Goal: Task Accomplishment & Management: Manage account settings

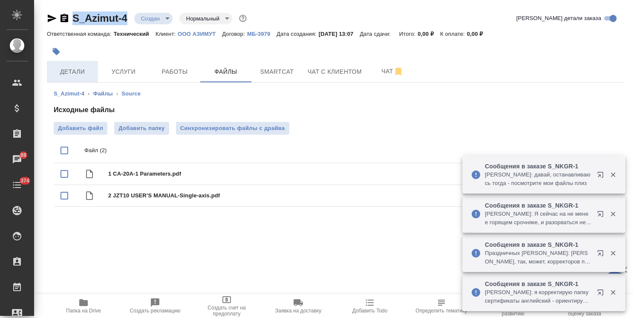
click at [70, 80] on button "Детали" at bounding box center [72, 71] width 51 height 21
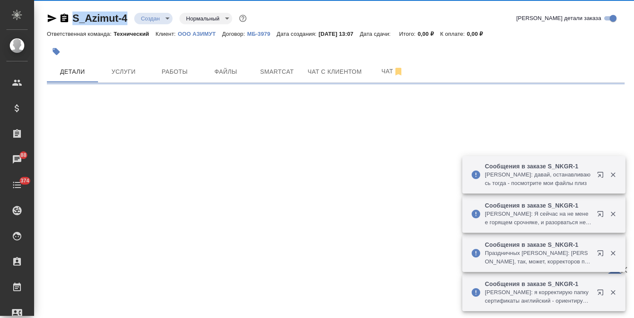
select select "RU"
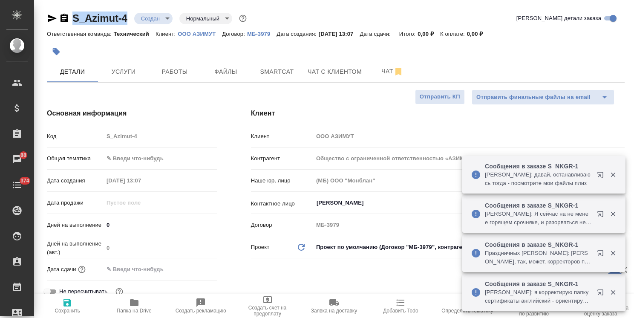
type textarea "x"
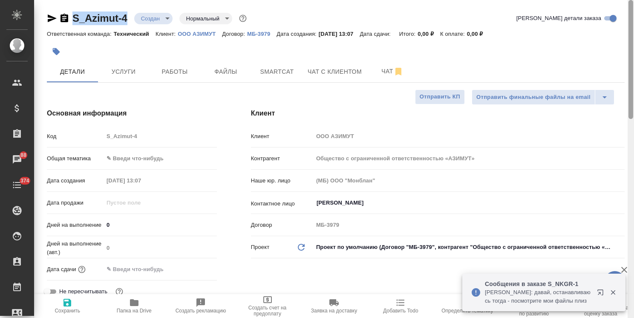
drag, startPoint x: 631, startPoint y: 136, endPoint x: 622, endPoint y: 59, distance: 77.2
click at [627, 60] on div "S_Azimut-4 Создан new Нормальный normal Кратко детали заказа Ответственная кома…" at bounding box center [334, 159] width 600 height 318
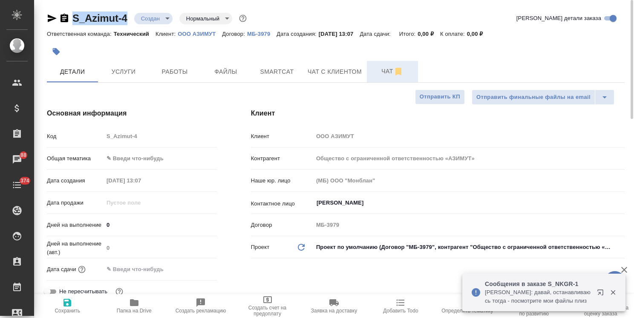
click at [372, 71] on span "Чат" at bounding box center [392, 71] width 41 height 11
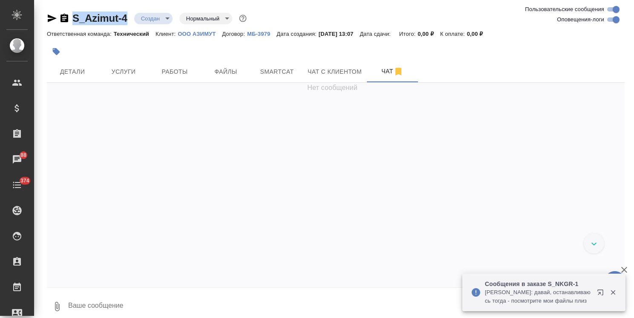
click at [627, 268] on icon "button" at bounding box center [624, 270] width 6 height 6
click at [231, 76] on span "Файлы" at bounding box center [225, 71] width 41 height 11
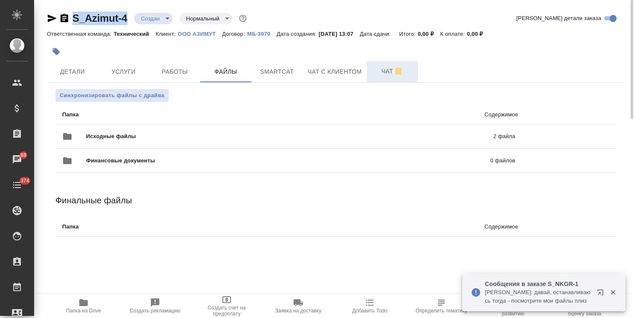
click at [381, 75] on span "Чат" at bounding box center [392, 71] width 41 height 11
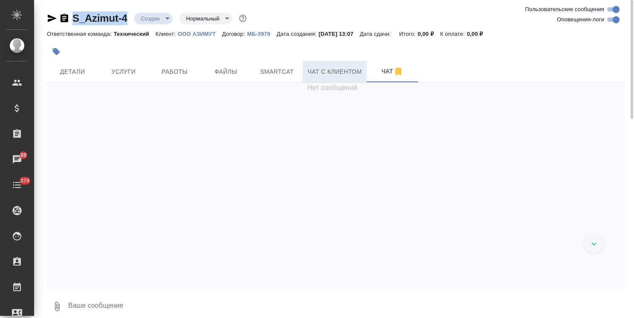
click at [350, 71] on span "Чат с клиентом" at bounding box center [335, 71] width 54 height 11
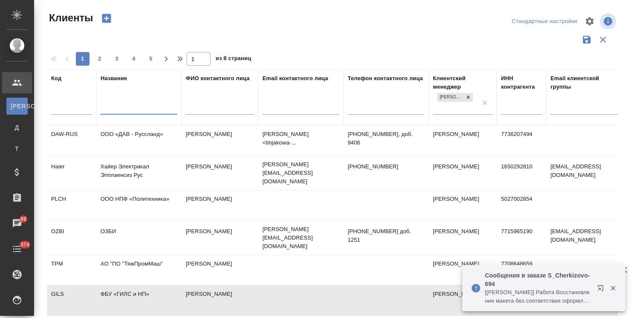
select select "RU"
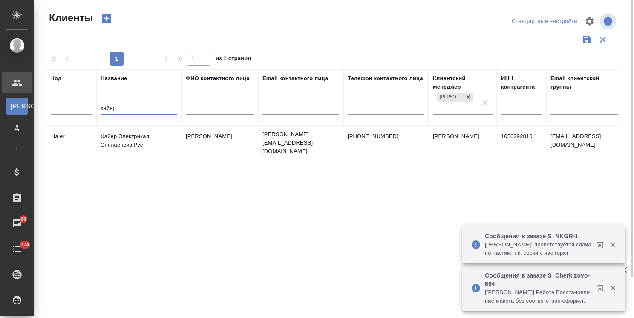
type input "хайер"
click at [140, 134] on td "Хайер Электрикал Эпплаенсиз Рус" at bounding box center [138, 143] width 85 height 30
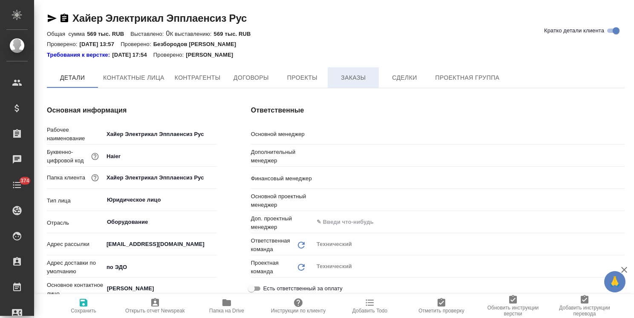
click at [351, 84] on button "Заказы" at bounding box center [353, 77] width 51 height 20
type textarea "x"
type input "[PERSON_NAME]"
type input "Загородних Виктория"
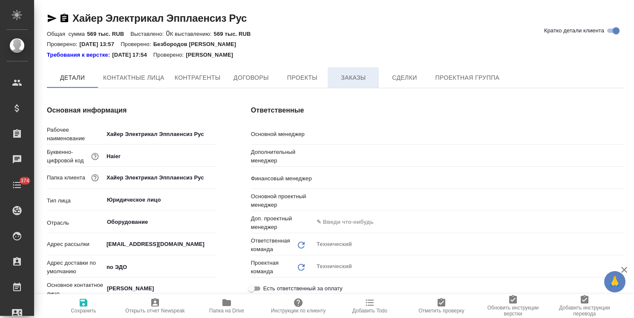
type input "Романенко Руфина"
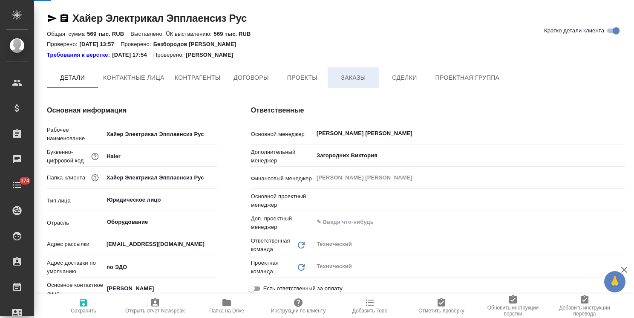
type input "(Т2) ООО "Трактат24""
type textarea "x"
type input "Белякова Юлия"
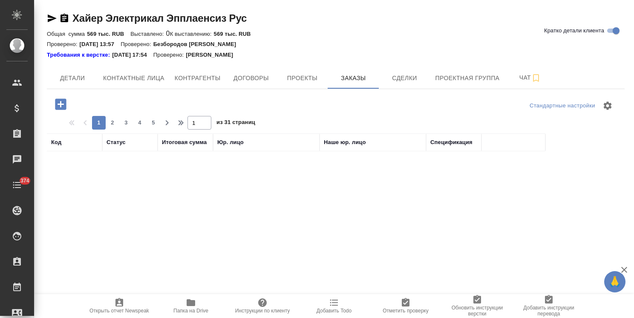
click at [65, 107] on icon "button" at bounding box center [60, 103] width 11 height 11
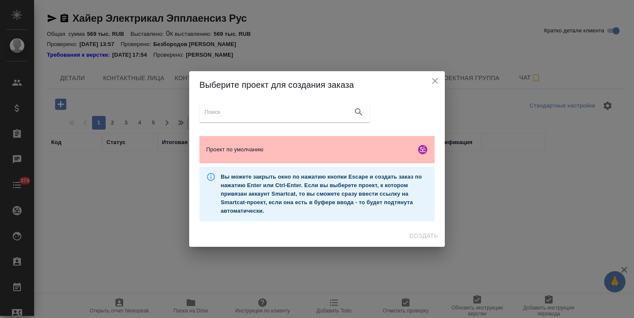
click at [322, 149] on span "Проект по умолчанию" at bounding box center [309, 149] width 206 height 9
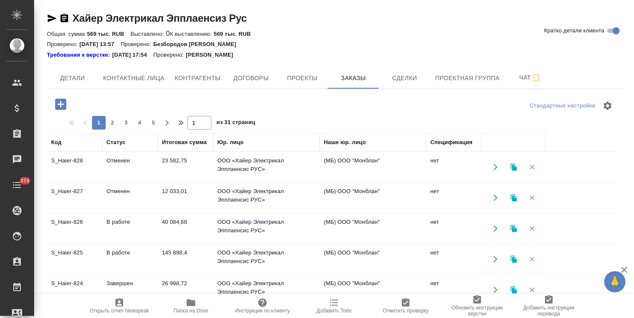
click at [58, 107] on icon "button" at bounding box center [60, 103] width 11 height 11
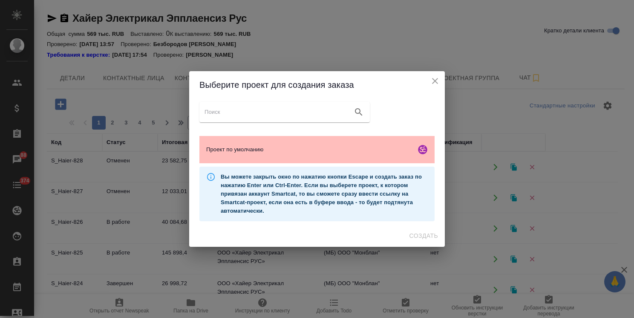
click at [353, 154] on div "Проект по умолчанию" at bounding box center [316, 149] width 235 height 27
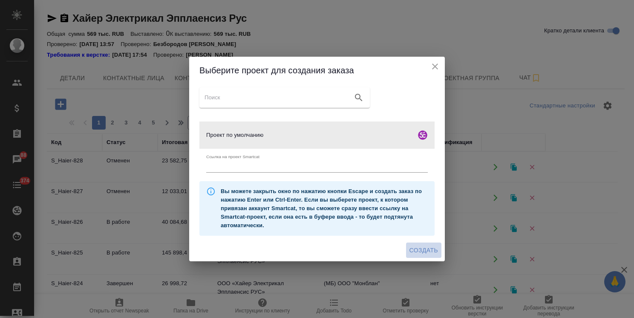
click at [419, 248] on span "Создать" at bounding box center [424, 250] width 29 height 11
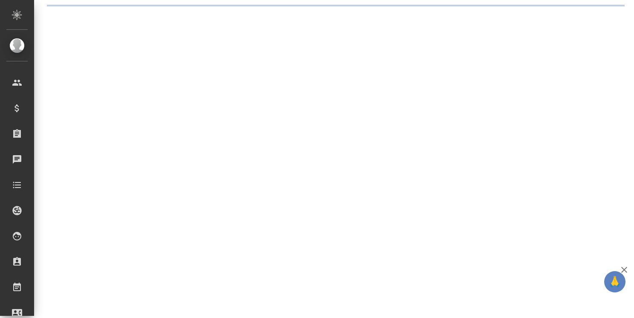
select select "RU"
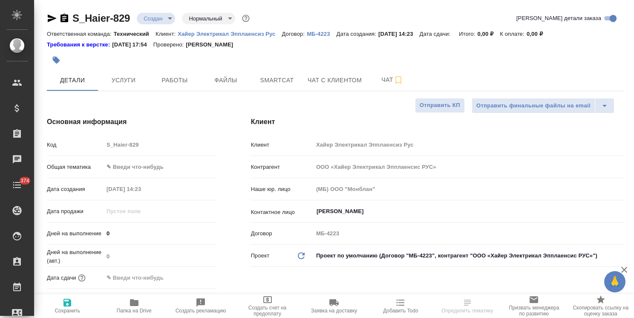
type textarea "x"
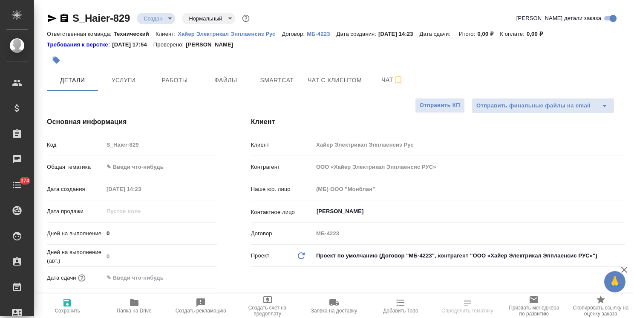
type textarea "x"
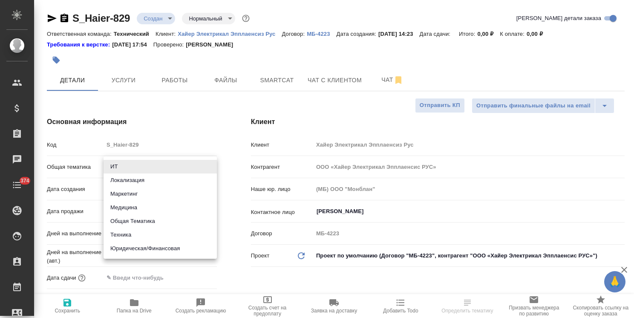
click at [155, 167] on body "🙏 .cls-1 fill:#fff; AWATERA Usmanova Olga Клиенты Спецификации Заказы Чаты 374 …" at bounding box center [317, 159] width 634 height 318
click at [127, 234] on li "Техника" at bounding box center [160, 235] width 113 height 14
type input "tech"
type textarea "x"
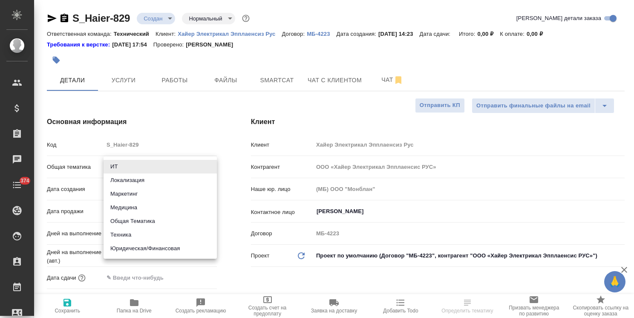
type textarea "x"
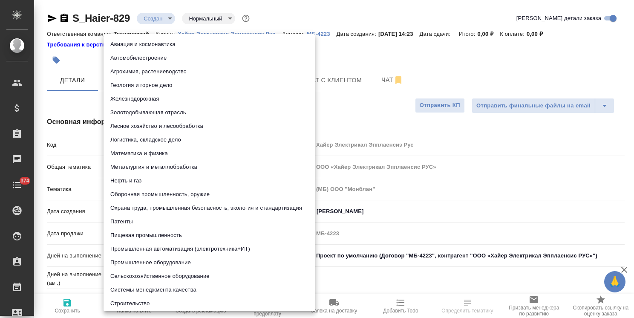
click at [143, 189] on body "🙏 .cls-1 fill:#fff; AWATERA Usmanova Olga Клиенты Спецификации Заказы Чаты 374 …" at bounding box center [317, 159] width 634 height 318
click at [145, 235] on li "Пищевая промышленность" at bounding box center [210, 235] width 212 height 14
type textarea "x"
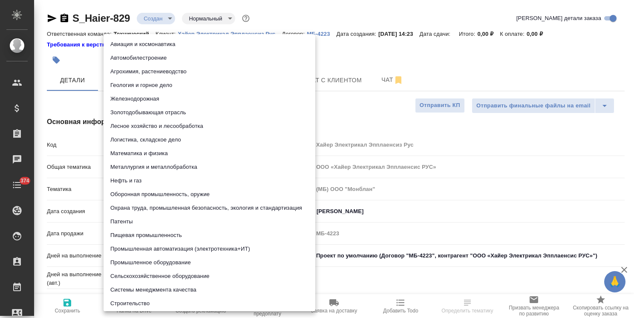
type input "5a8b8b956a9677013d343d8f"
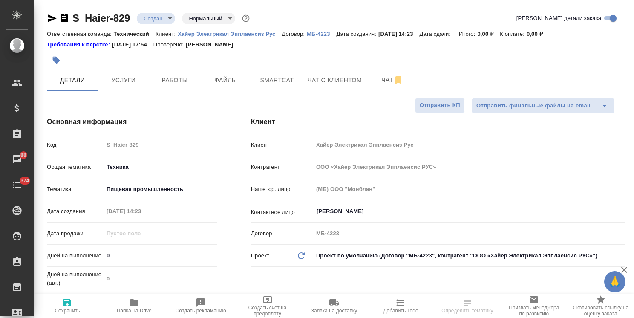
click at [132, 185] on body "🙏 .cls-1 fill:#fff; AWATERA Usmanova Olga Клиенты Спецификации Заказы 88 Чаты 3…" at bounding box center [317, 159] width 634 height 318
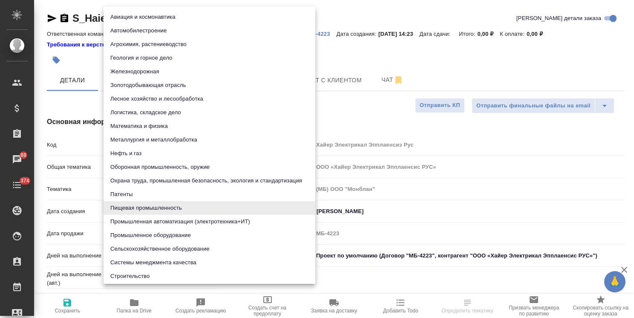
click at [136, 233] on li "Промышленное оборудование" at bounding box center [210, 235] width 212 height 14
type textarea "x"
type input "5f647205b73bc97568ca66bc"
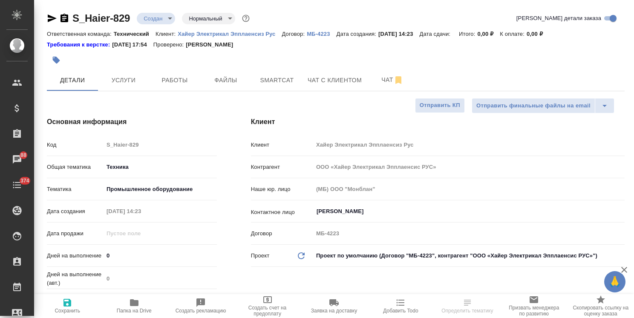
click at [74, 302] on span "Сохранить" at bounding box center [67, 305] width 56 height 16
type textarea "x"
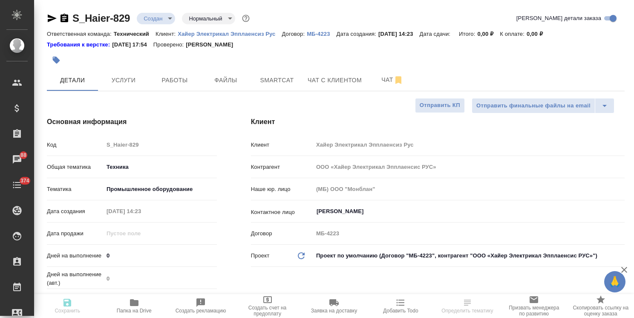
type textarea "x"
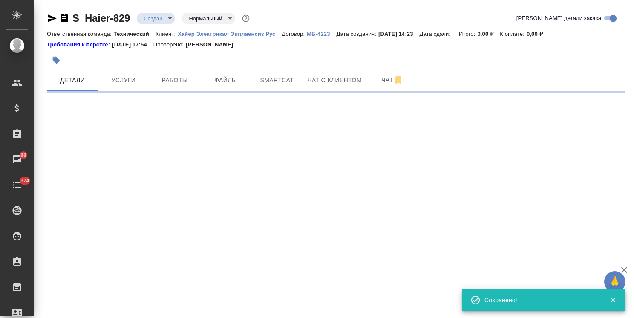
select select "RU"
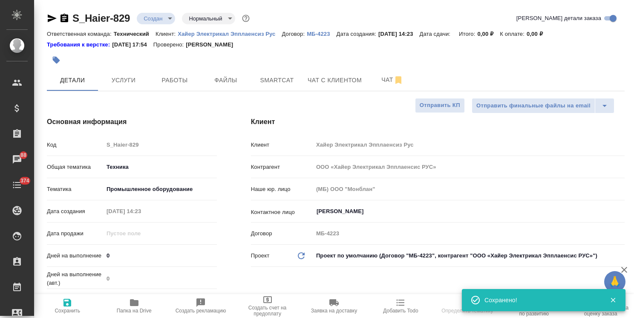
select select "RU"
type textarea "x"
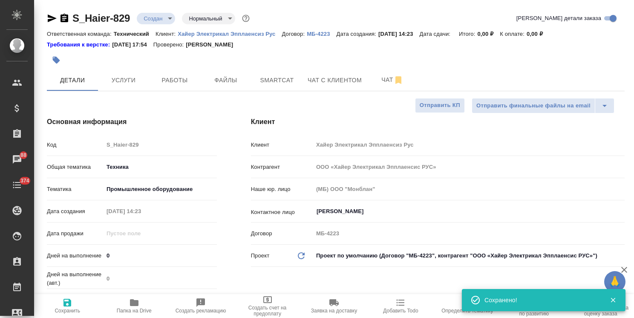
type textarea "x"
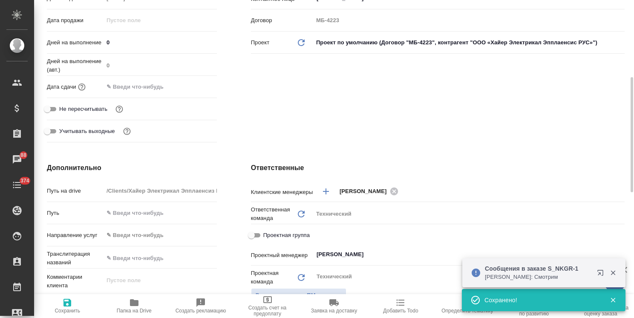
scroll to position [298, 0]
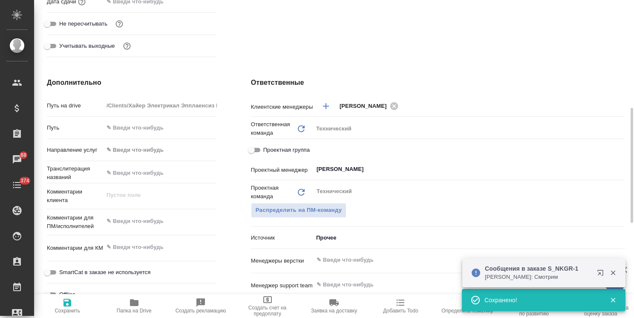
type textarea "x"
click at [149, 220] on textarea at bounding box center [160, 221] width 113 height 14
paste textarea "Какие условия перевода приложенного файла на русский язык?"
type textarea "x"
type textarea "Какие условия перевода приложенного файла на русский язык?"
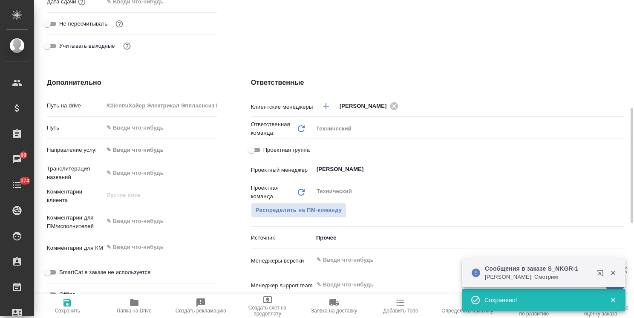
type textarea "x"
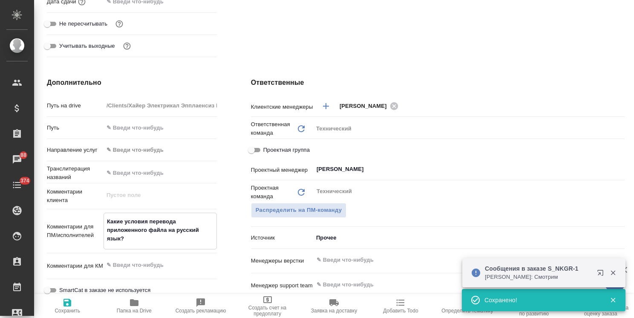
type textarea "Какие условия перевода приложенного файла на русский язык?"
type textarea "x"
click at [70, 307] on icon "button" at bounding box center [67, 302] width 10 height 10
type textarea "x"
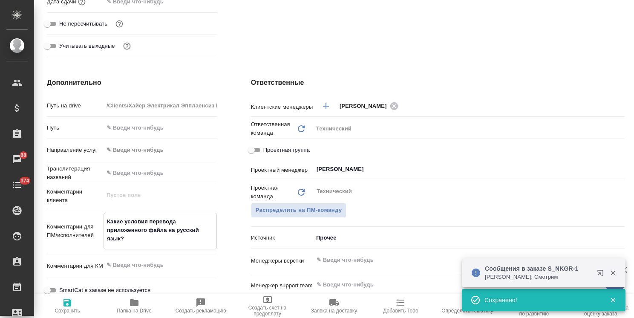
type textarea "x"
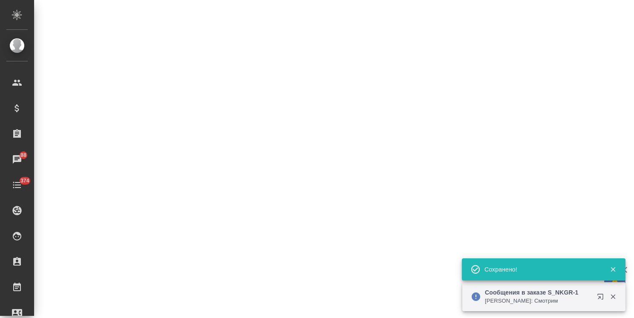
select select "RU"
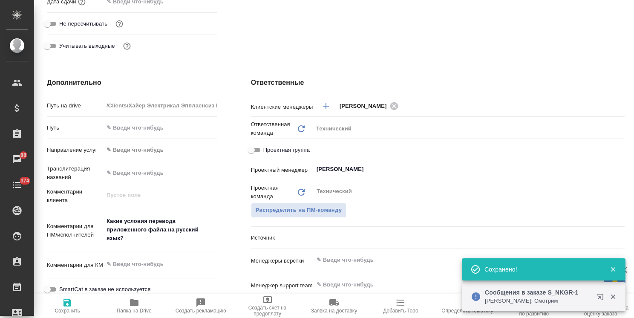
type textarea "x"
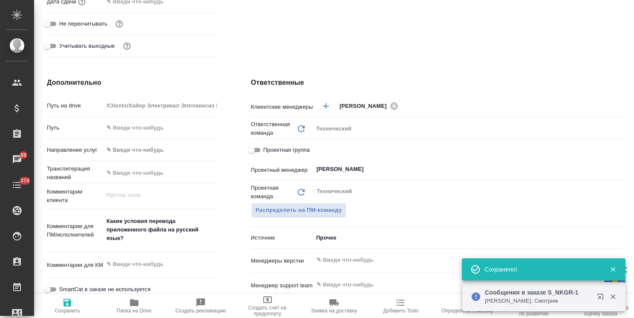
type textarea "x"
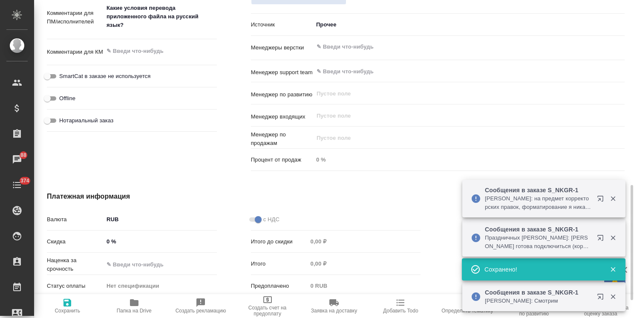
scroll to position [560, 0]
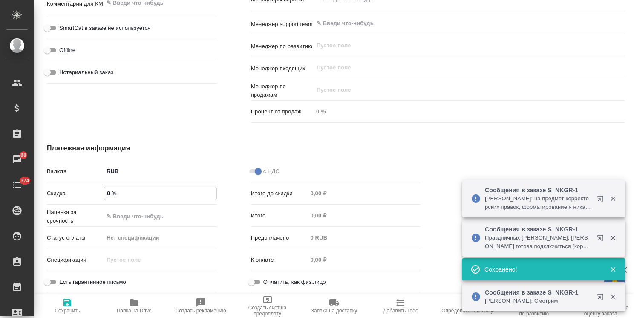
drag, startPoint x: 110, startPoint y: 195, endPoint x: 103, endPoint y: 197, distance: 6.6
click at [104, 197] on div "0 %" at bounding box center [160, 193] width 113 height 13
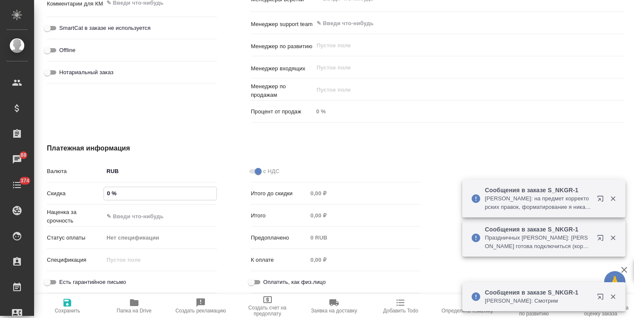
type textarea "x"
type input "22 %"
type textarea "x"
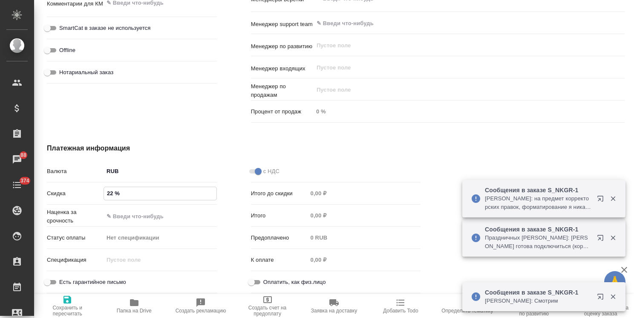
type textarea "x"
type input "22 %"
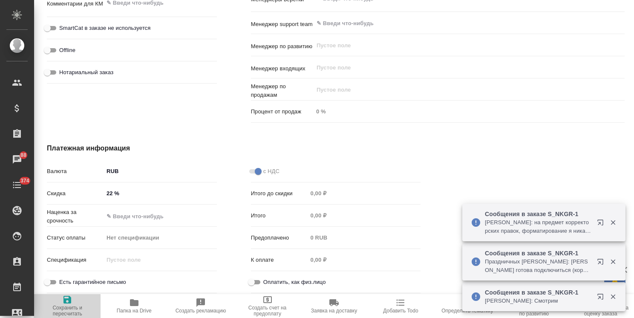
click at [62, 312] on span "Сохранить и пересчитать" at bounding box center [67, 311] width 56 height 12
type textarea "x"
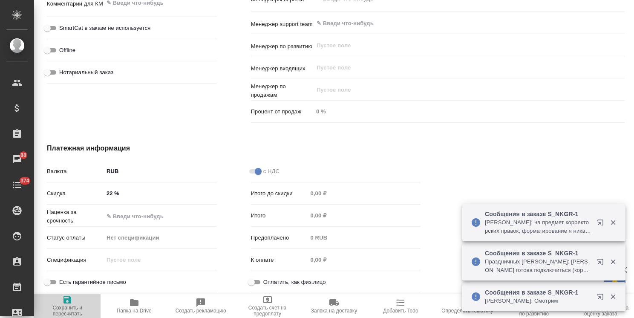
type textarea "x"
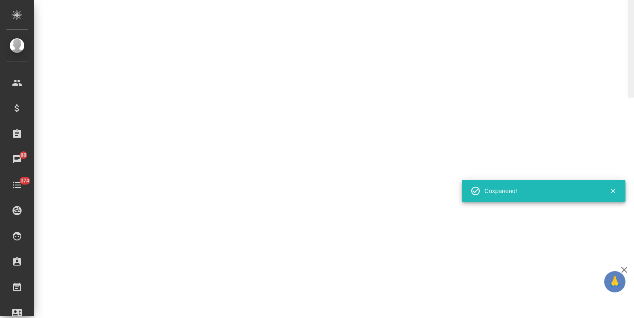
select select "RU"
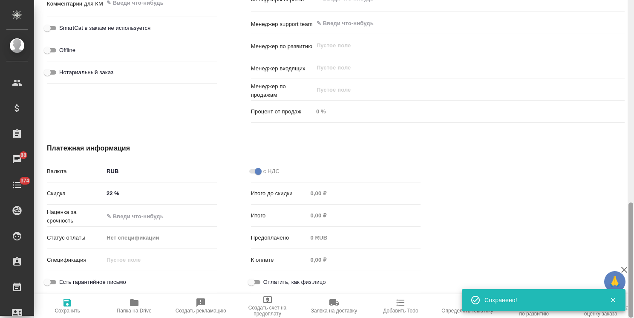
type textarea "x"
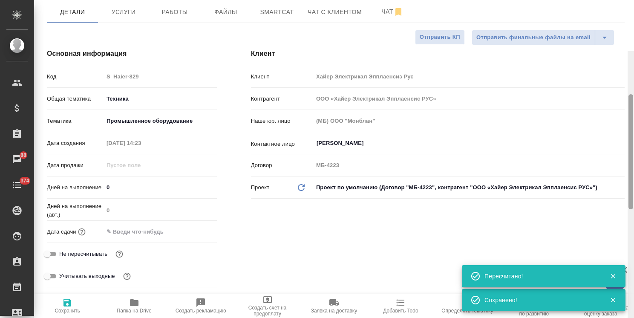
drag, startPoint x: 630, startPoint y: 239, endPoint x: 625, endPoint y: 52, distance: 186.7
click at [634, 52] on html "🙏 .cls-1 fill:#fff; AWATERA Usmanova Olga Клиенты Спецификации Заказы 88 Чаты 3…" at bounding box center [317, 159] width 634 height 318
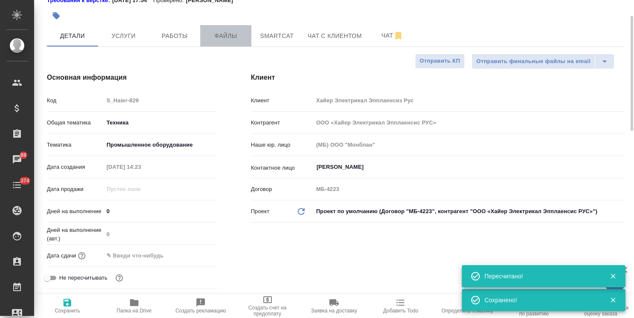
click at [237, 37] on span "Файлы" at bounding box center [225, 36] width 41 height 11
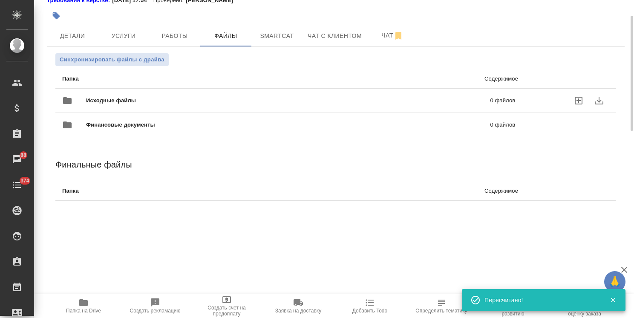
click at [130, 98] on span "Исходные файлы" at bounding box center [199, 100] width 227 height 9
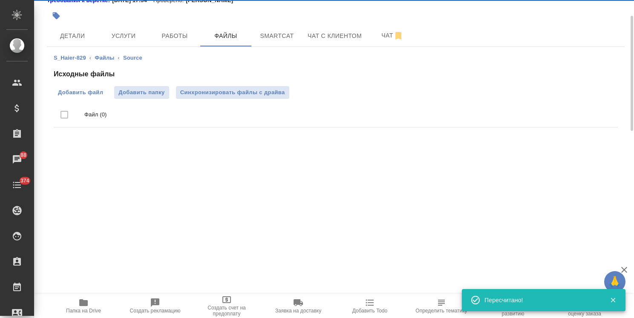
click at [84, 93] on span "Добавить файл" at bounding box center [80, 92] width 45 height 9
click at [0, 0] on input "Добавить файл" at bounding box center [0, 0] width 0 height 0
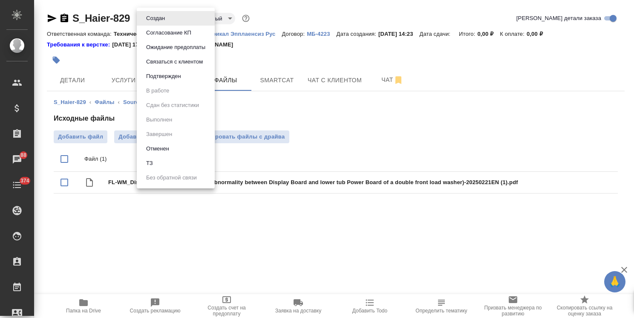
click at [169, 116] on body "🙏 .cls-1 fill:#fff; AWATERA Usmanova Olga Клиенты Спецификации Заказы 88 Чаты 3…" at bounding box center [317, 159] width 634 height 318
click at [159, 161] on li "ТЗ" at bounding box center [176, 163] width 78 height 14
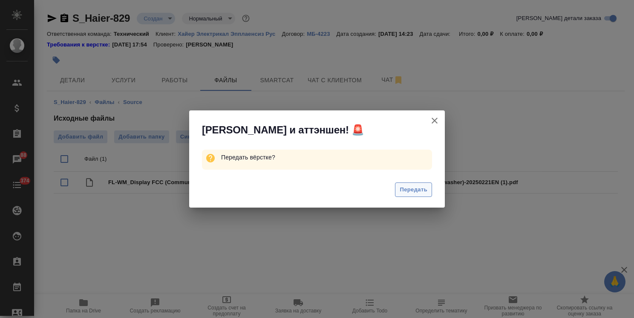
click at [407, 187] on span "Передать" at bounding box center [414, 190] width 28 height 10
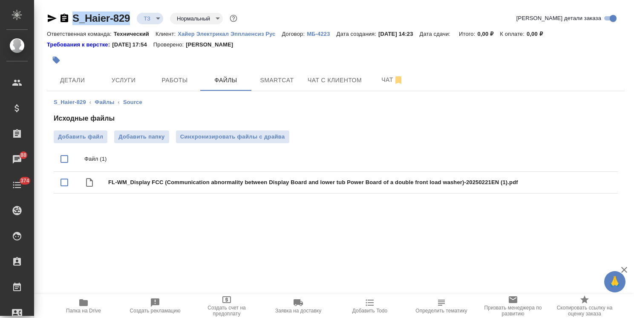
drag, startPoint x: 134, startPoint y: 6, endPoint x: 51, endPoint y: 6, distance: 83.1
click at [60, 14] on div "S_Haier-829 ТЗ tz Нормальный normal Кратко детали заказа Ответственная команда:…" at bounding box center [335, 109] width 587 height 219
copy link "S_Haier-829"
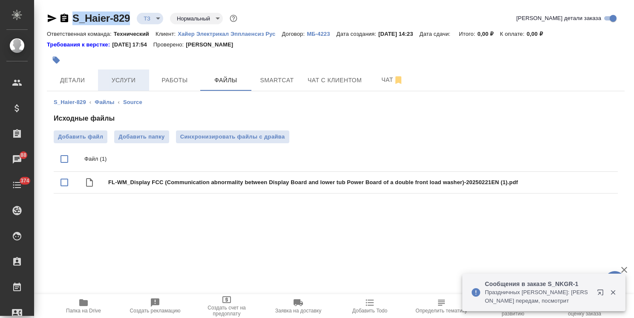
click at [138, 78] on span "Услуги" at bounding box center [123, 80] width 41 height 11
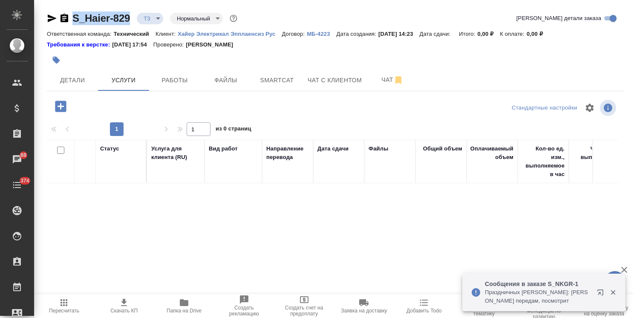
click at [66, 108] on icon "button" at bounding box center [60, 106] width 15 height 15
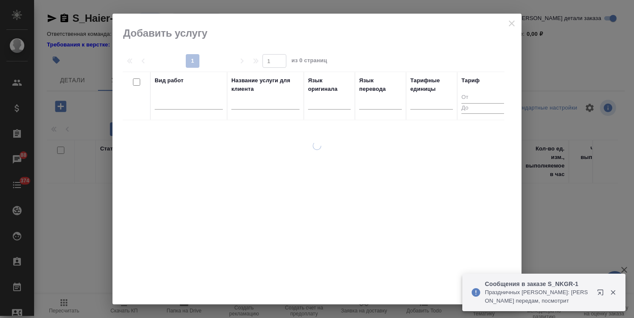
click at [244, 105] on input "text" at bounding box center [265, 104] width 68 height 11
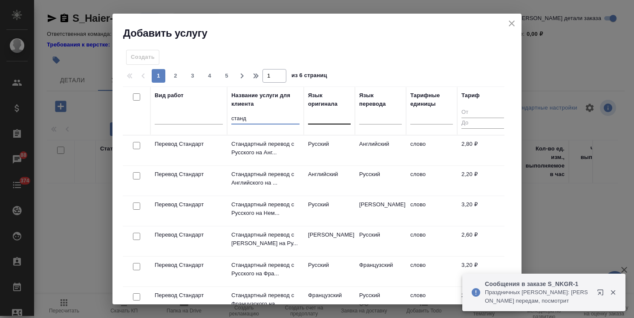
type input "станд"
click at [326, 118] on div at bounding box center [329, 116] width 43 height 12
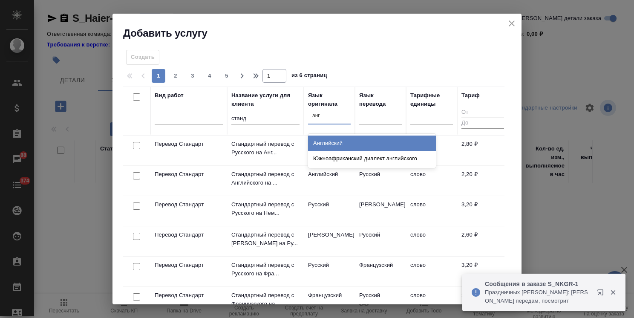
type input "англ"
click at [324, 142] on div "Английский" at bounding box center [372, 143] width 128 height 15
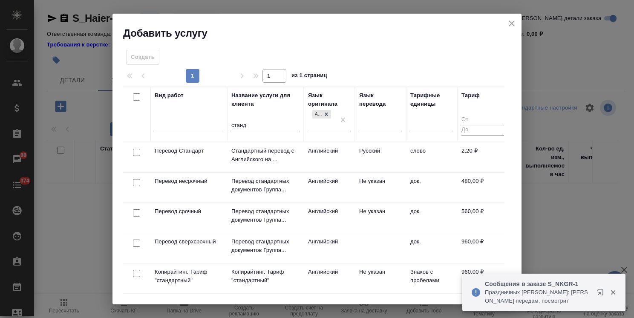
click at [136, 155] on input "checkbox" at bounding box center [136, 152] width 7 height 7
checkbox input "true"
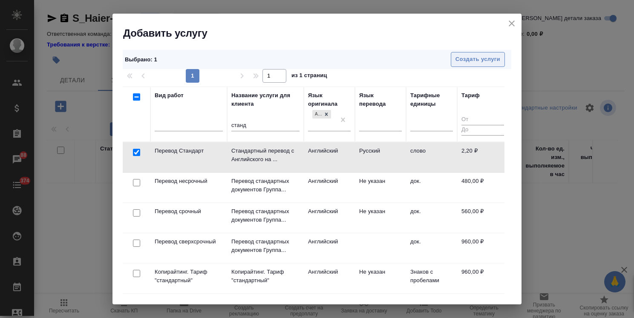
click at [477, 56] on span "Создать услуги" at bounding box center [478, 60] width 45 height 10
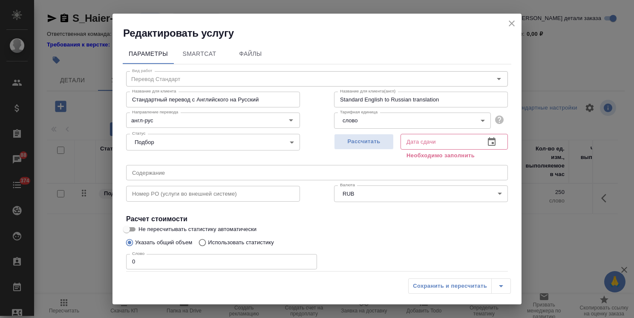
click at [162, 176] on input "text" at bounding box center [317, 172] width 382 height 15
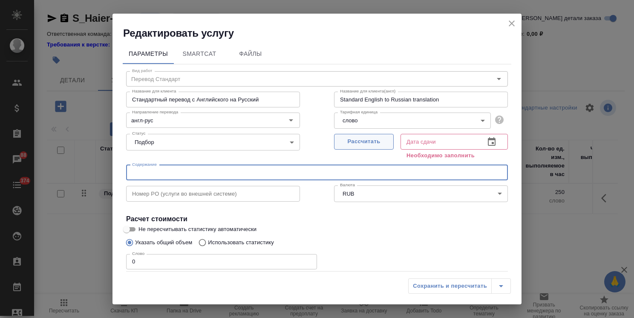
click at [356, 142] on span "Рассчитать" at bounding box center [364, 142] width 50 height 10
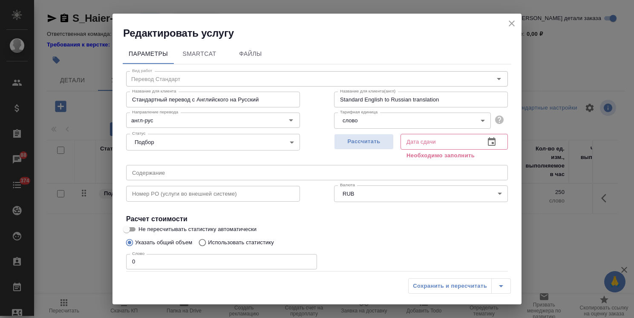
type input "28.08.2025 14:25"
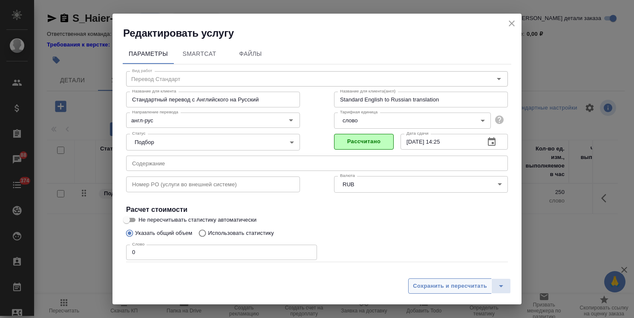
click at [428, 286] on span "Сохранить и пересчитать" at bounding box center [450, 286] width 74 height 10
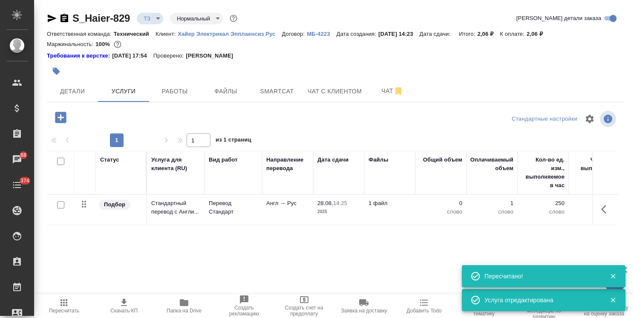
click at [183, 309] on span "Папка на Drive" at bounding box center [184, 311] width 35 height 6
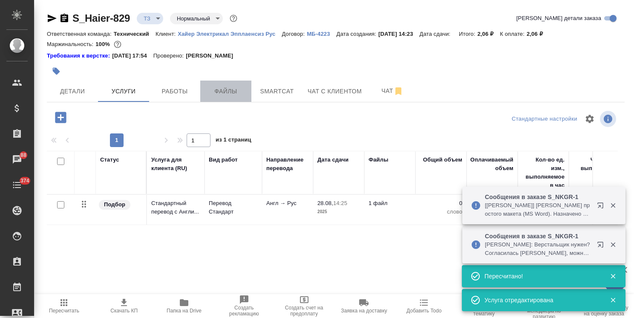
click at [220, 89] on span "Файлы" at bounding box center [225, 91] width 41 height 11
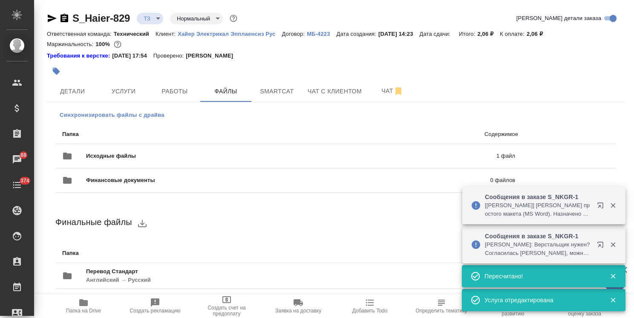
click at [120, 121] on button "Синхронизировать файлы с драйва" at bounding box center [111, 115] width 113 height 13
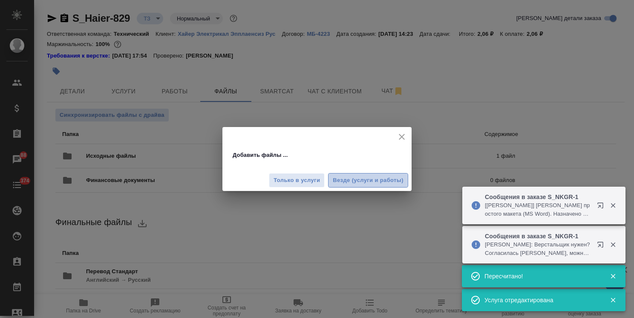
click at [352, 173] on button "Везде (услуги и работы)" at bounding box center [368, 180] width 80 height 15
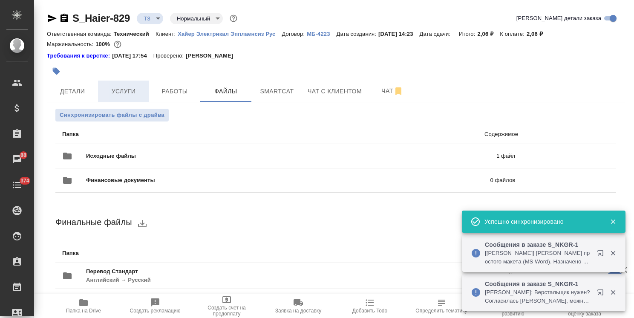
click at [118, 93] on span "Услуги" at bounding box center [123, 91] width 41 height 11
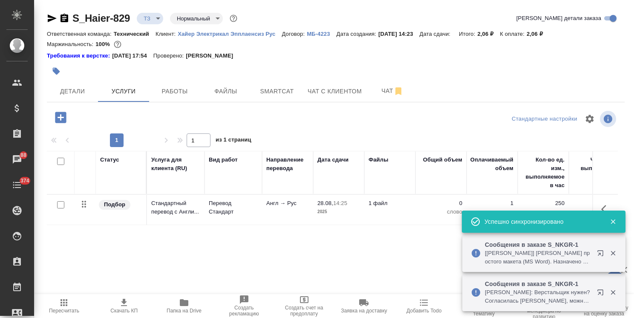
click at [60, 205] on input "checkbox" at bounding box center [60, 204] width 7 height 7
checkbox input "true"
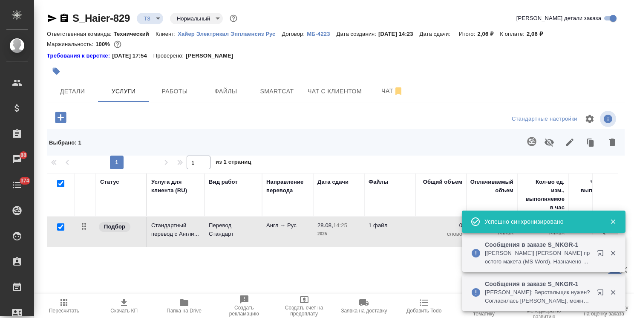
click at [534, 139] on icon "button" at bounding box center [531, 141] width 9 height 9
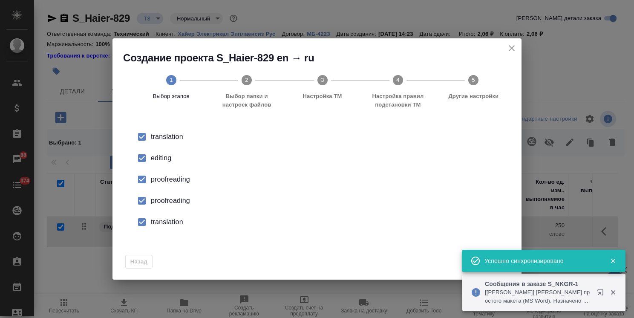
click at [612, 260] on icon "button" at bounding box center [613, 261] width 5 height 5
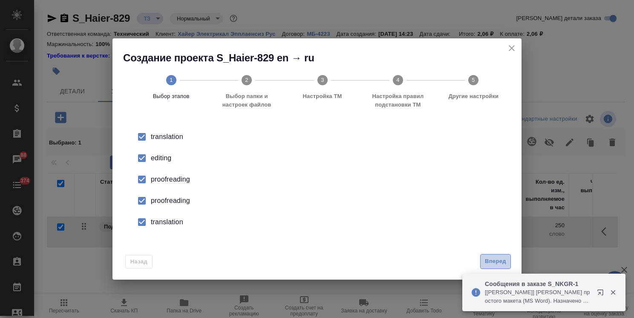
click at [501, 263] on span "Вперед" at bounding box center [495, 262] width 21 height 10
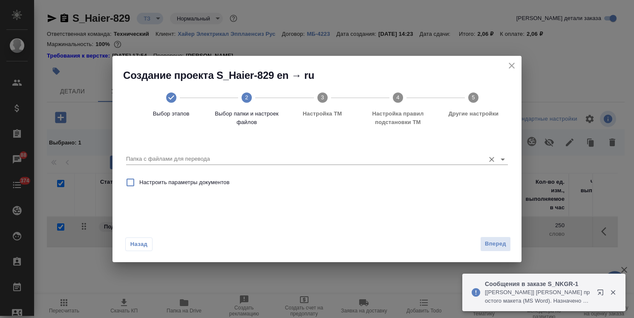
click at [199, 161] on input "Папка с файлами для перевода" at bounding box center [303, 159] width 355 height 10
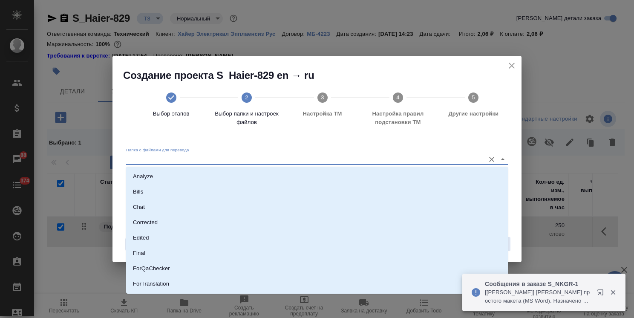
click at [191, 169] on li "Analyze" at bounding box center [317, 176] width 382 height 15
type input "Analyze"
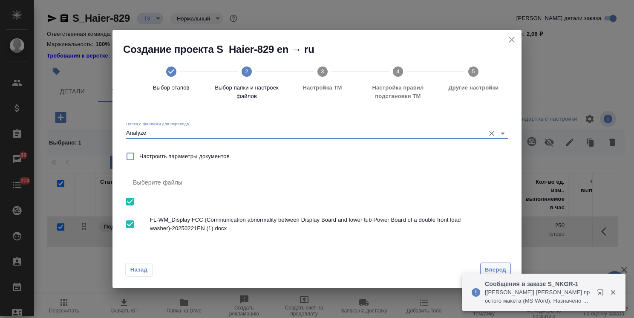
click at [491, 267] on span "Вперед" at bounding box center [495, 270] width 21 height 10
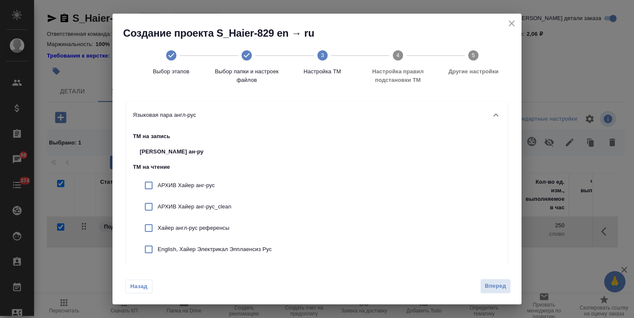
click at [190, 178] on div "АРХИВ Хайер анг-рус" at bounding box center [206, 185] width 146 height 21
checkbox input "true"
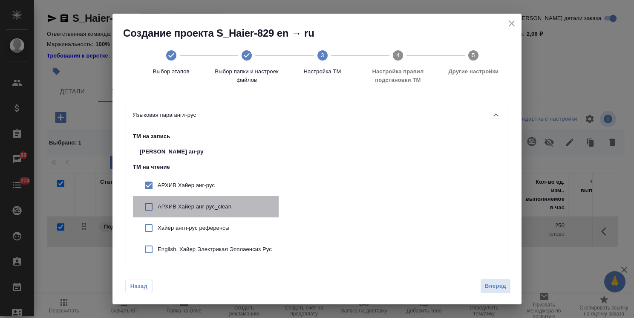
click at [181, 204] on p "АРХИВ Хайер анг-рус_clean" at bounding box center [215, 206] width 114 height 9
checkbox input "true"
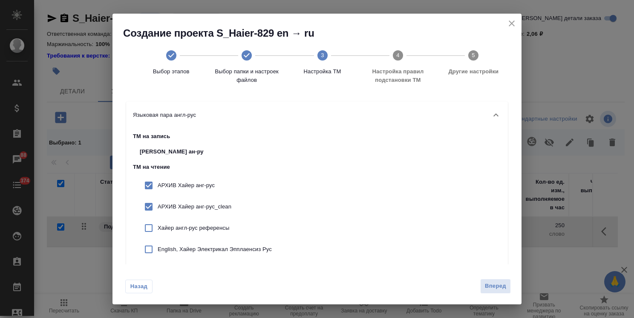
click at [188, 224] on p "Хайер англ-рус референсы" at bounding box center [215, 228] width 114 height 9
checkbox input "true"
click at [202, 251] on p "English, Хайер Электрикал Эпплаенсиз Рус" at bounding box center [215, 249] width 114 height 9
checkbox input "true"
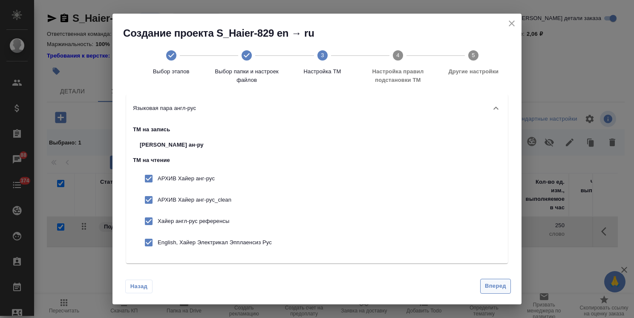
scroll to position [12, 0]
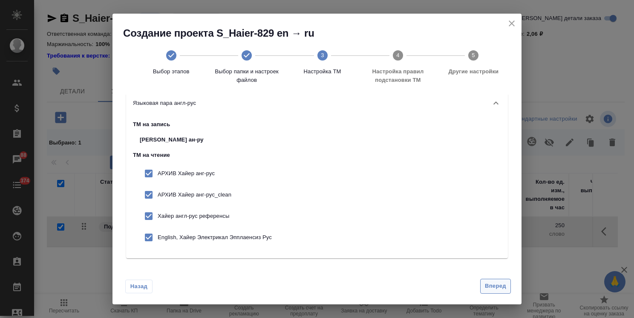
click at [508, 285] on button "Вперед" at bounding box center [495, 286] width 31 height 15
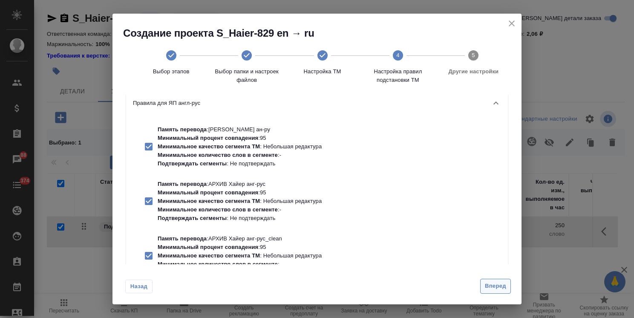
scroll to position [0, 0]
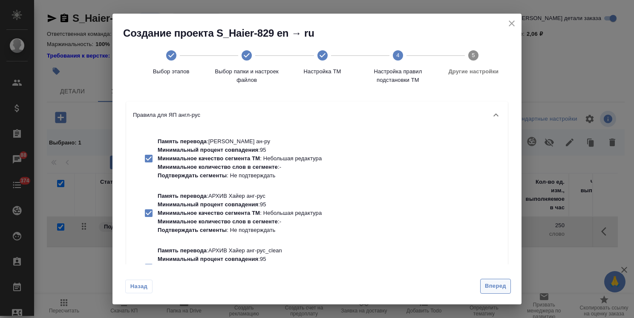
click at [496, 282] on span "Вперед" at bounding box center [495, 286] width 21 height 10
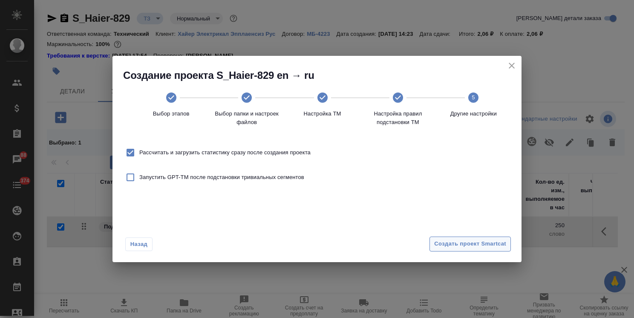
click at [467, 246] on span "Создать проект Smartcat" at bounding box center [470, 244] width 72 height 10
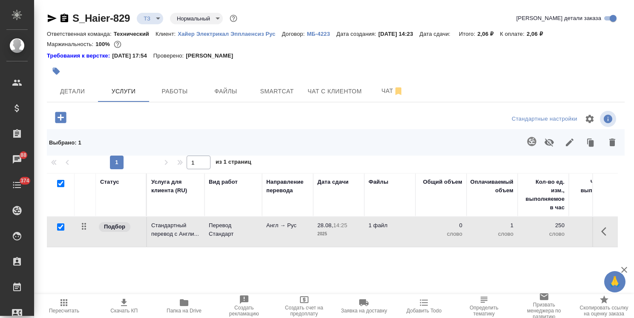
click at [60, 187] on input "checkbox" at bounding box center [60, 183] width 7 height 7
checkbox input "false"
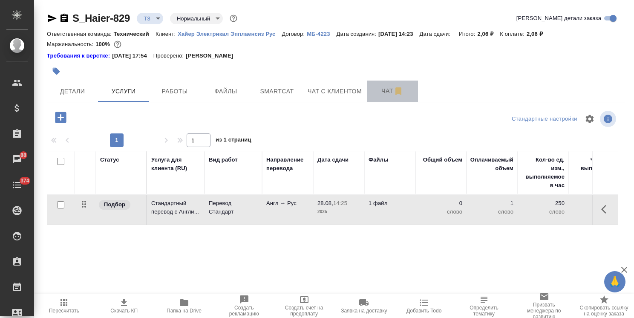
click at [382, 91] on span "Чат" at bounding box center [392, 91] width 41 height 11
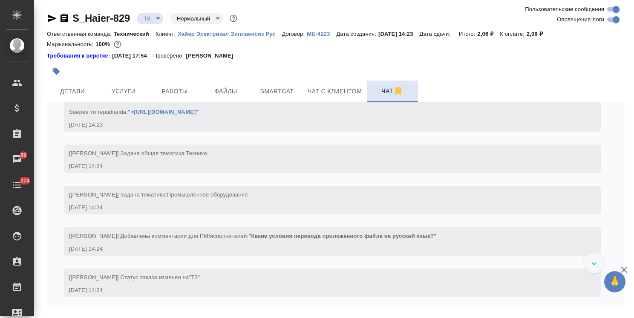
scroll to position [99, 0]
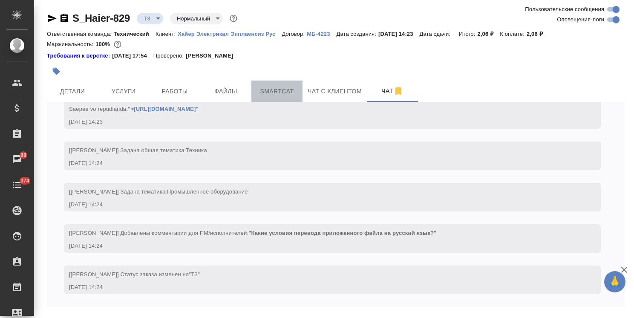
click at [272, 87] on span "Smartcat" at bounding box center [277, 91] width 41 height 11
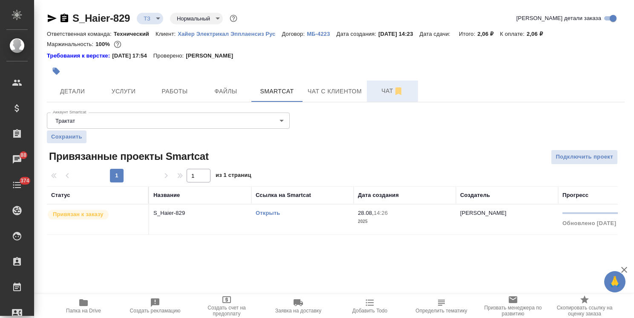
click at [389, 89] on span "Чат" at bounding box center [392, 91] width 41 height 11
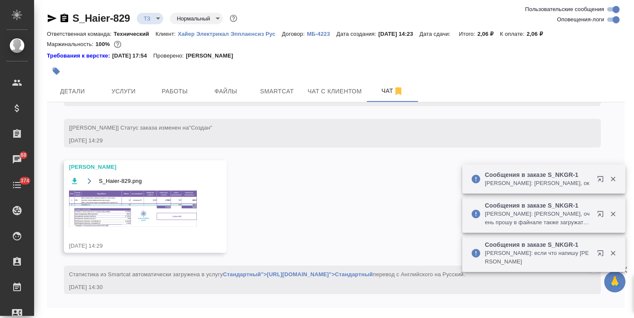
scroll to position [300, 0]
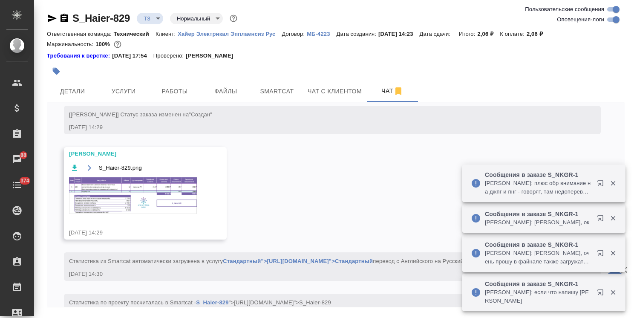
click at [367, 81] on button "Чат" at bounding box center [392, 91] width 51 height 21
click at [126, 98] on button "Услуги" at bounding box center [123, 91] width 51 height 21
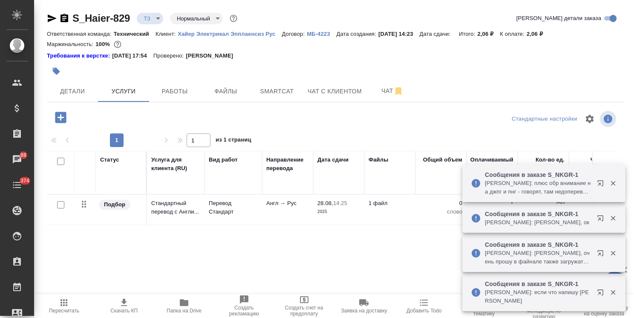
click at [66, 310] on span "Пересчитать" at bounding box center [64, 311] width 30 height 6
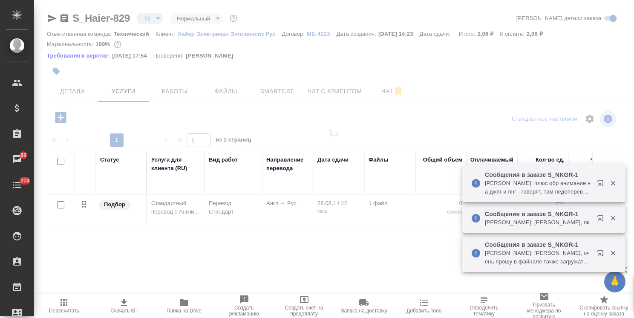
type input "new"
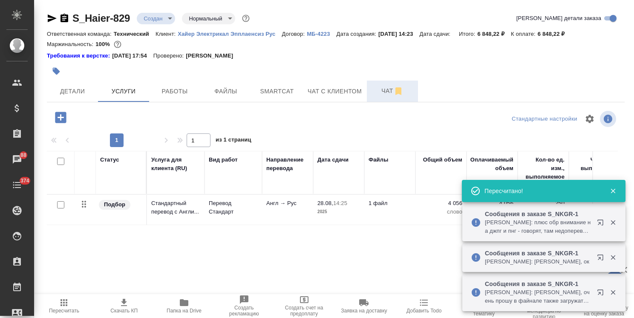
click at [374, 92] on span "Чат" at bounding box center [392, 91] width 41 height 11
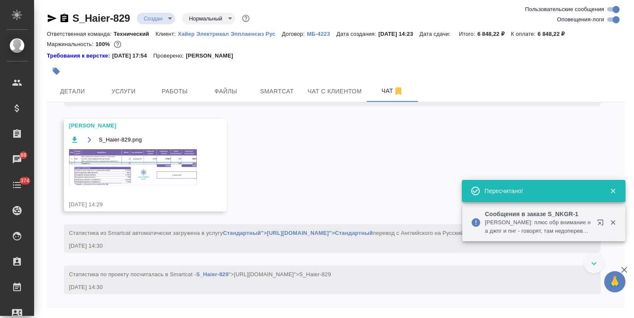
scroll to position [337, 0]
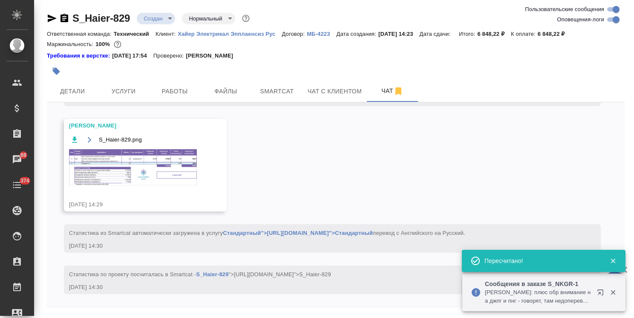
click at [119, 155] on img at bounding box center [133, 167] width 128 height 36
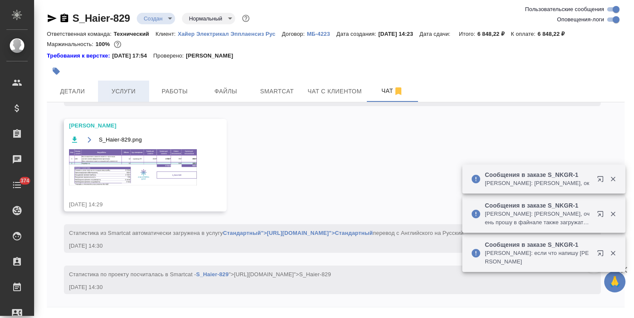
scroll to position [337, 0]
click at [129, 84] on button "Услуги" at bounding box center [123, 91] width 51 height 21
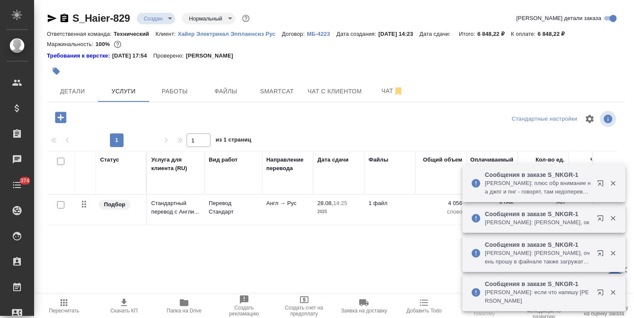
click at [65, 121] on icon "button" at bounding box center [60, 117] width 11 height 11
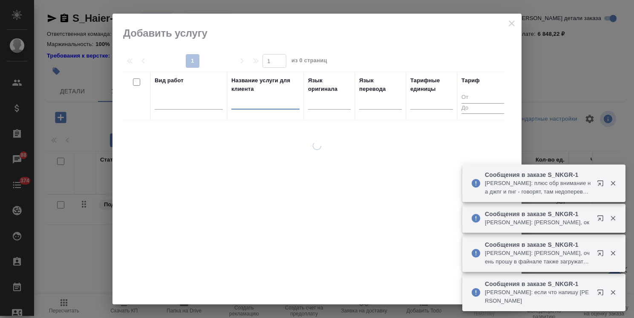
click at [250, 104] on input "text" at bounding box center [265, 104] width 68 height 11
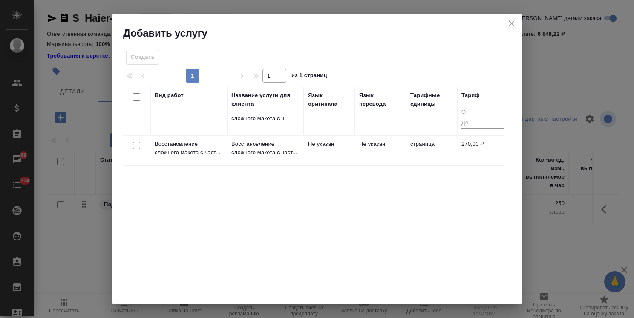
type input "сложного макета с ч"
click at [136, 146] on input "checkbox" at bounding box center [136, 145] width 7 height 7
checkbox input "true"
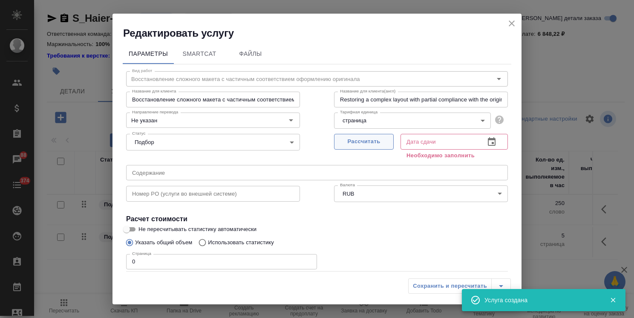
click at [340, 140] on span "Рассчитать" at bounding box center [364, 142] width 50 height 10
type input "[DATE] 14:32"
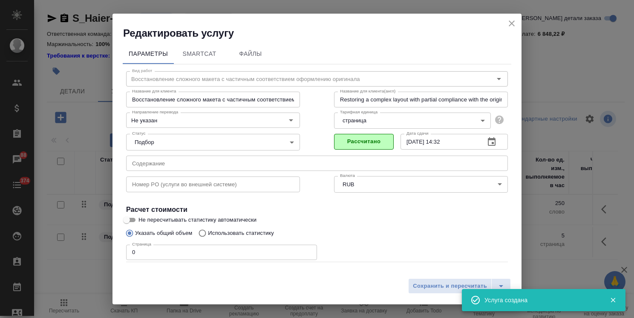
drag, startPoint x: 136, startPoint y: 251, endPoint x: 110, endPoint y: 251, distance: 26.0
click at [110, 251] on div "Редактировать услугу Параметры SmartCat Файлы Вид работ Восстановление сложного…" at bounding box center [317, 159] width 634 height 318
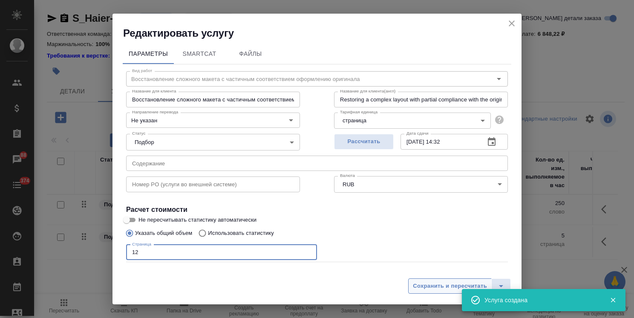
type input "12"
click at [444, 286] on span "Сохранить и пересчитать" at bounding box center [450, 286] width 74 height 10
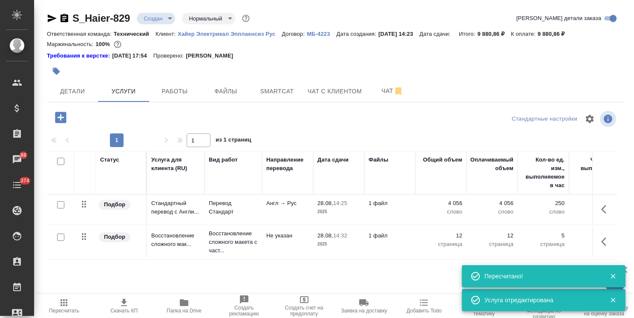
click at [68, 302] on icon "button" at bounding box center [64, 302] width 10 height 10
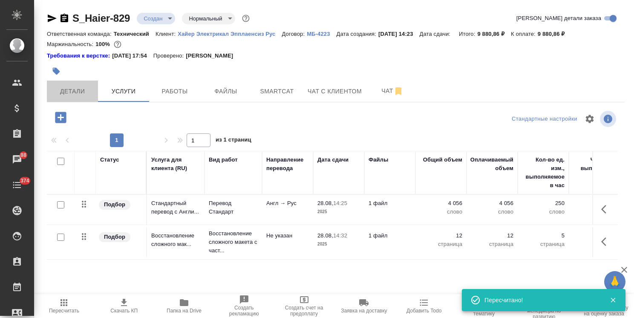
click at [69, 88] on span "Детали" at bounding box center [72, 91] width 41 height 11
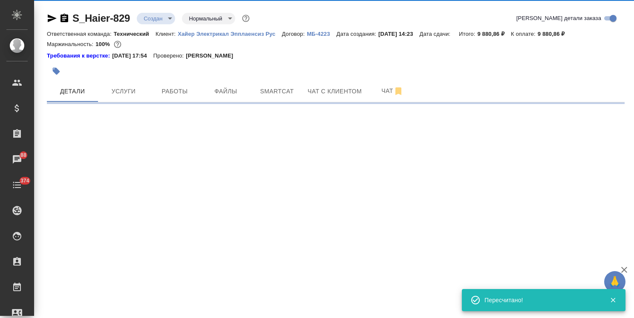
select select "RU"
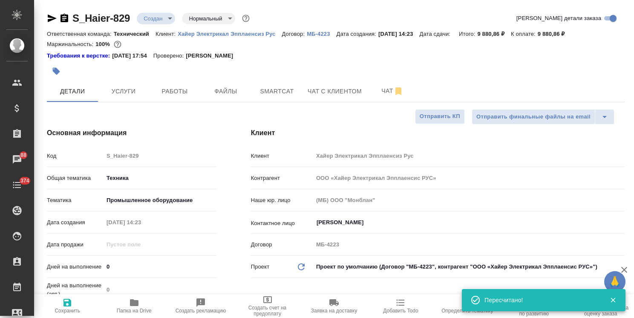
type textarea "x"
drag, startPoint x: 632, startPoint y: 131, endPoint x: 619, endPoint y: 18, distance: 113.2
click at [620, 20] on div "S_Haier-829 Создан new Нормальный normal Кратко детали заказа Ответственная ком…" at bounding box center [334, 159] width 600 height 318
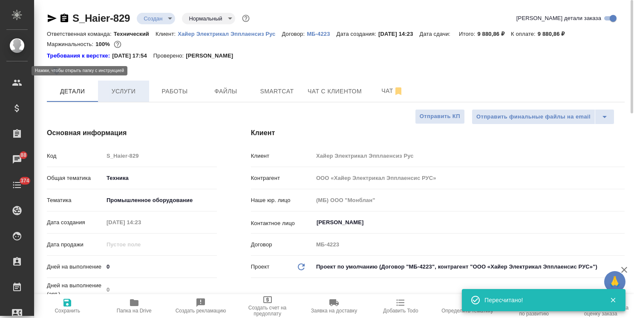
click at [131, 88] on span "Услуги" at bounding box center [123, 91] width 41 height 11
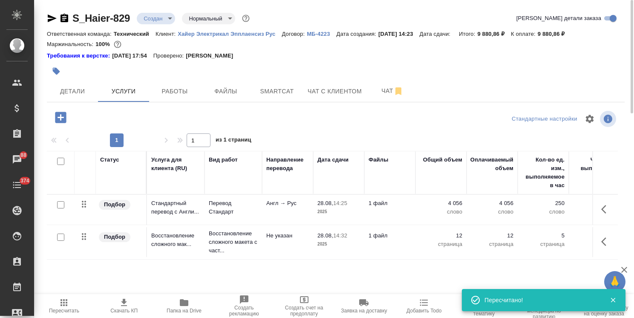
click at [603, 204] on icon "button" at bounding box center [606, 209] width 10 height 10
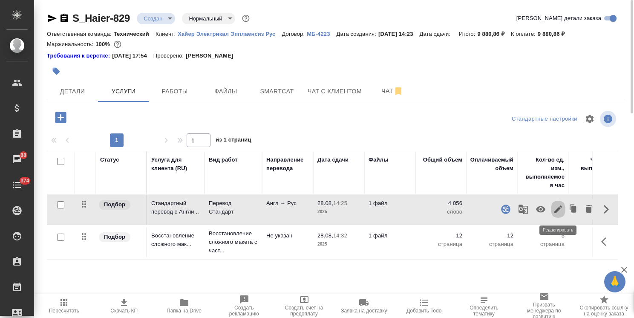
click at [561, 213] on icon "button" at bounding box center [558, 209] width 10 height 10
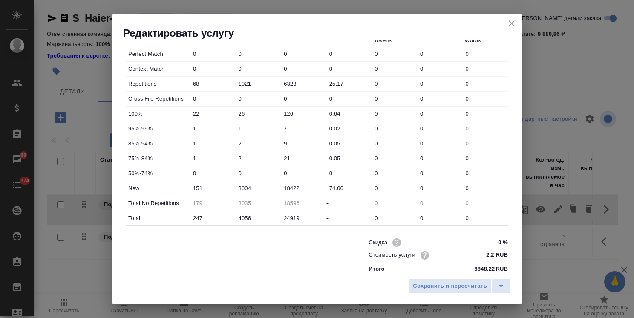
scroll to position [262, 0]
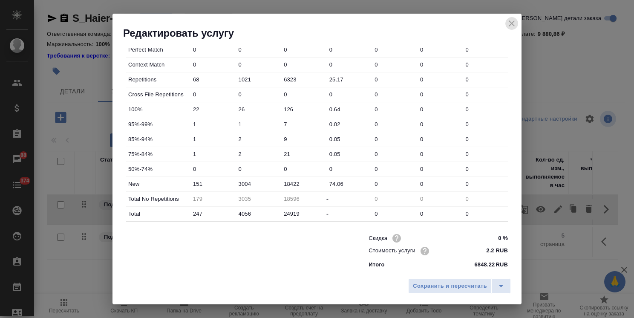
drag, startPoint x: 515, startPoint y: 23, endPoint x: 101, endPoint y: 97, distance: 420.8
click at [515, 23] on icon "close" at bounding box center [512, 23] width 10 height 10
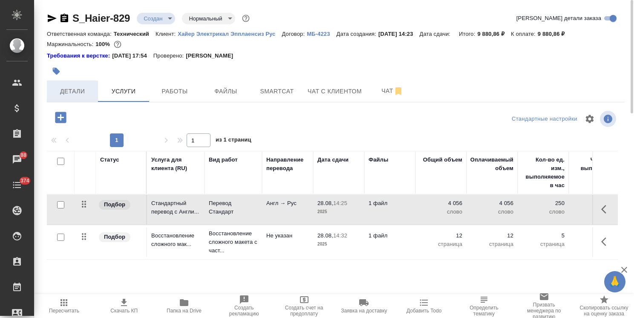
click at [68, 92] on span "Детали" at bounding box center [72, 91] width 41 height 11
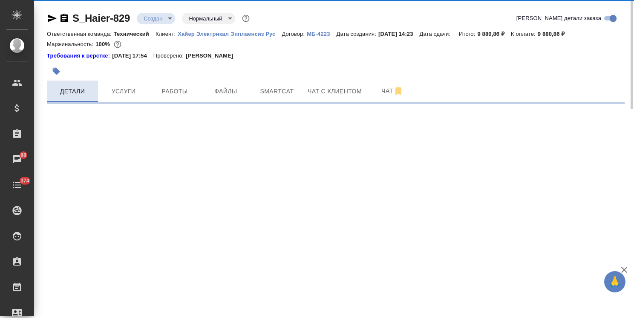
select select "RU"
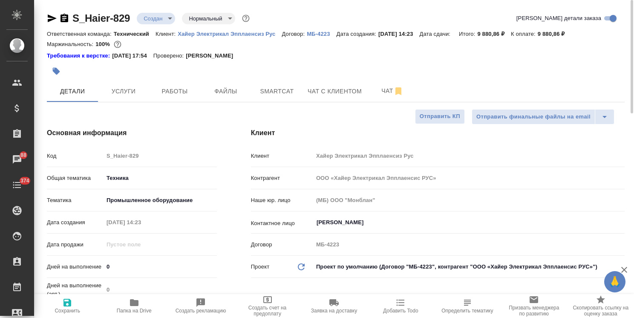
type textarea "x"
drag, startPoint x: 122, startPoint y: 270, endPoint x: 75, endPoint y: 273, distance: 47.4
click at [80, 271] on div "Дней на выполнение 0" at bounding box center [132, 266] width 170 height 15
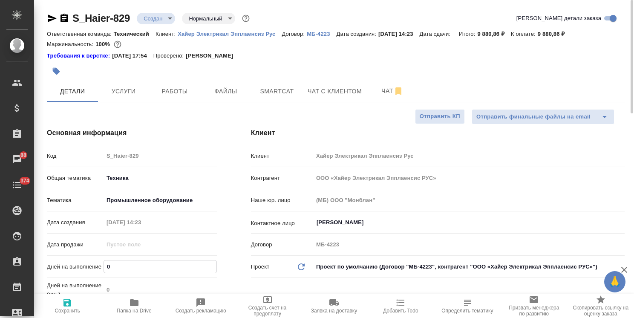
type input "3"
type textarea "x"
type input "3"
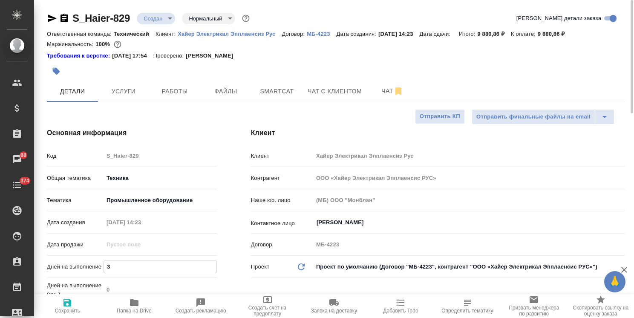
click at [58, 310] on span "Сохранить" at bounding box center [68, 311] width 26 height 6
type textarea "x"
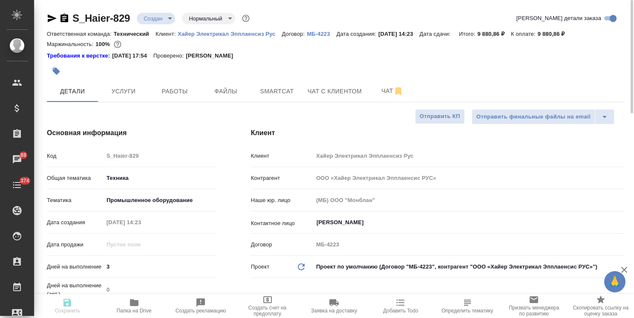
type textarea "x"
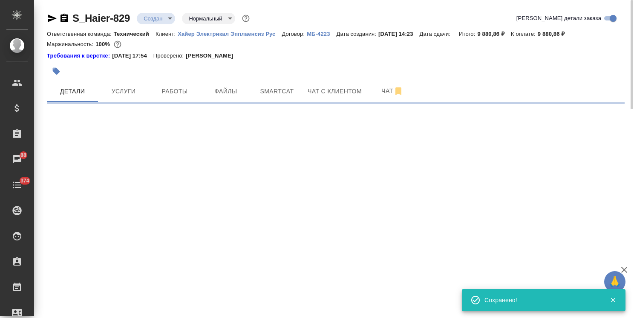
select select "RU"
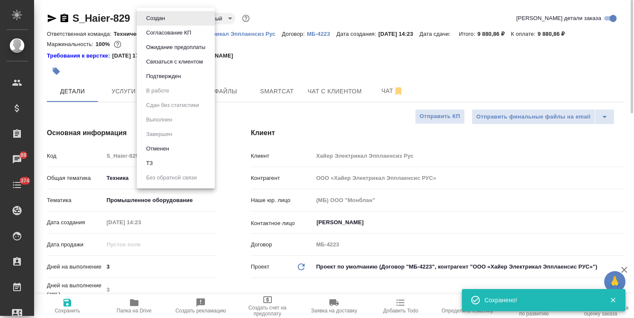
click at [167, 23] on body "🙏 .cls-1 fill:#fff; AWATERA Usmanova Olga Клиенты Спецификации Заказы 88 Чаты 3…" at bounding box center [317, 159] width 634 height 318
click at [169, 33] on button "Согласование КП" at bounding box center [169, 32] width 50 height 9
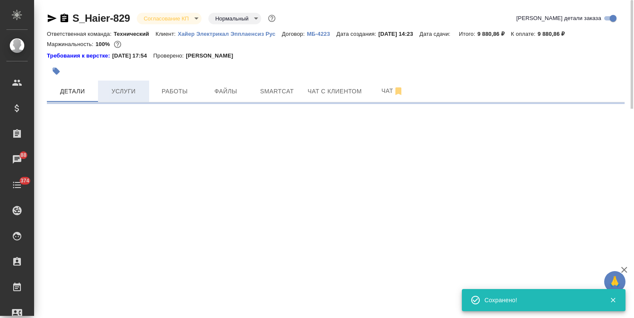
click at [126, 92] on span "Услуги" at bounding box center [123, 91] width 41 height 11
select select "RU"
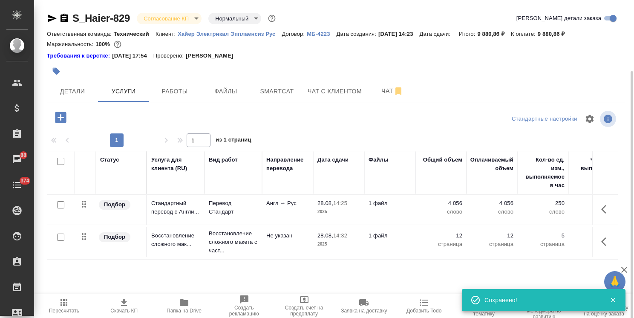
scroll to position [38, 0]
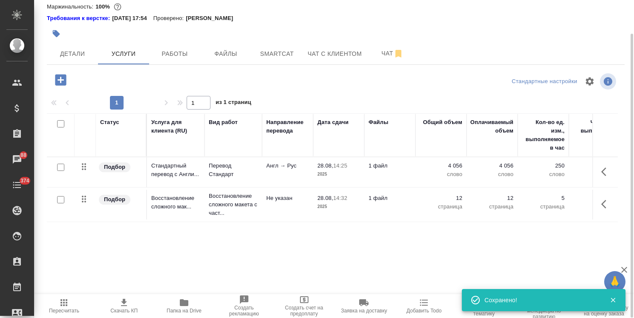
click at [123, 306] on icon "button" at bounding box center [124, 302] width 10 height 10
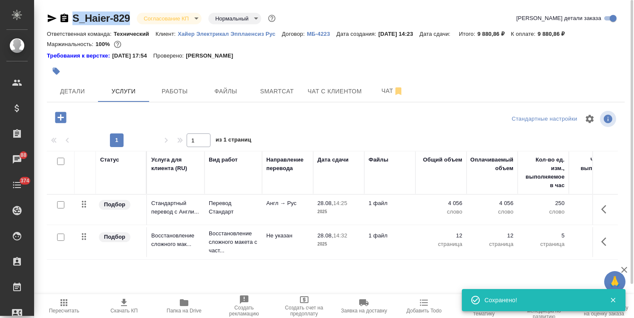
drag, startPoint x: 134, startPoint y: 11, endPoint x: 62, endPoint y: 21, distance: 72.7
click at [62, 21] on div "S_Haier-829 Согласование КП kpNegotiation Нормальный normal Кратко детали заказ…" at bounding box center [335, 178] width 587 height 356
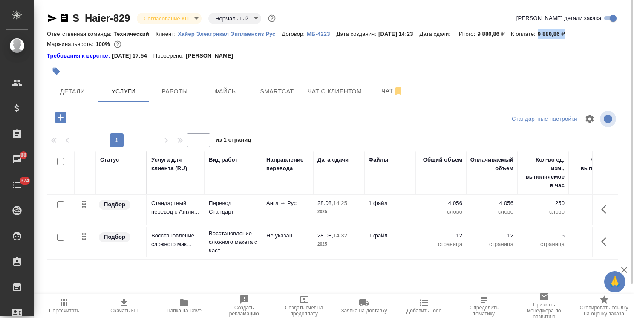
drag, startPoint x: 577, startPoint y: 31, endPoint x: 549, endPoint y: 35, distance: 28.0
click at [549, 35] on p "9 880,86 ₽" at bounding box center [555, 34] width 34 height 6
copy p "9 880,86 ₽"
click at [78, 95] on span "Детали" at bounding box center [72, 91] width 41 height 11
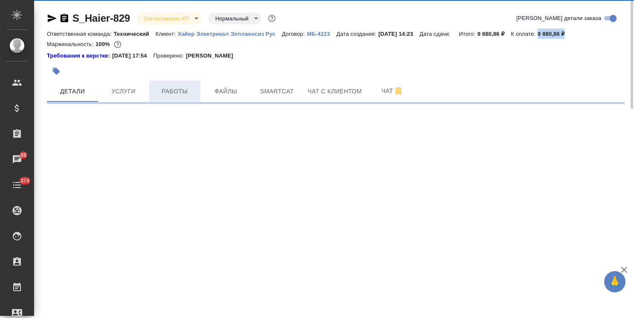
select select "RU"
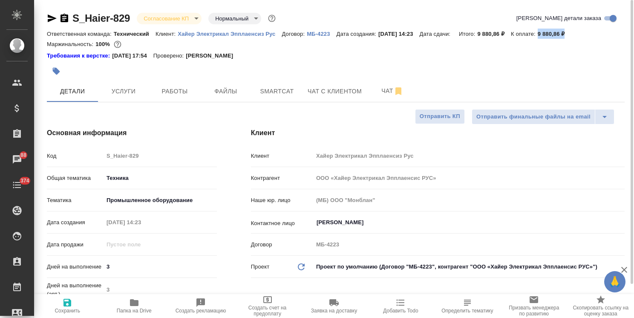
type textarea "x"
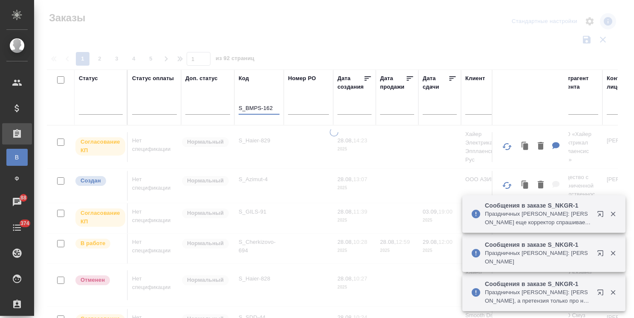
scroll to position [63, 0]
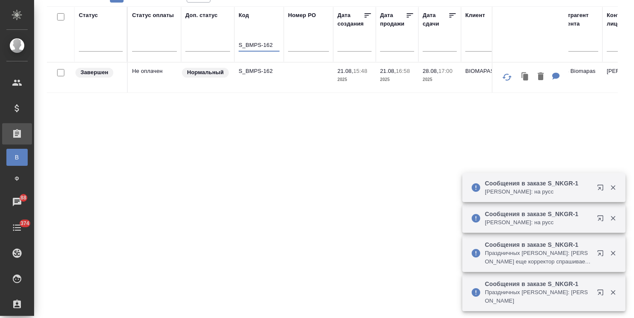
type input "S_BMPS-162"
click at [257, 70] on p "S_BMPS-162" at bounding box center [259, 71] width 41 height 9
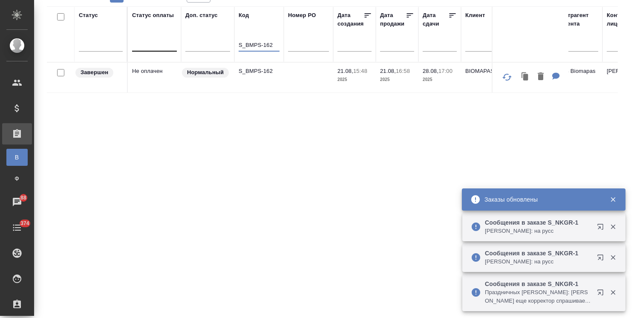
drag, startPoint x: 275, startPoint y: 44, endPoint x: 172, endPoint y: 46, distance: 102.7
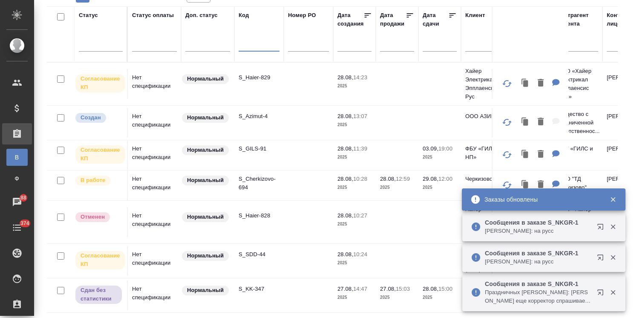
click at [254, 150] on p "S_GILS-91" at bounding box center [259, 148] width 41 height 9
click at [261, 142] on td "S_GILS-91" at bounding box center [258, 155] width 49 height 30
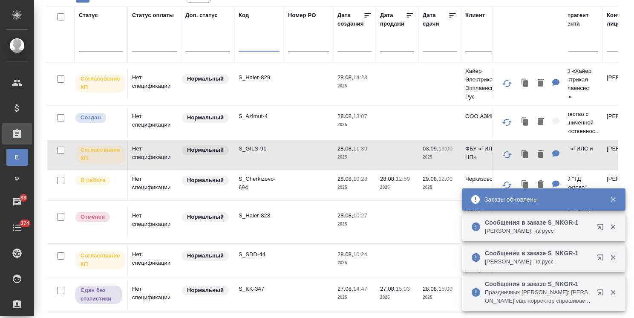
click at [259, 44] on input "text" at bounding box center [259, 45] width 41 height 11
paste input "S_JNJ-841"
type input "S_JNJ-841"
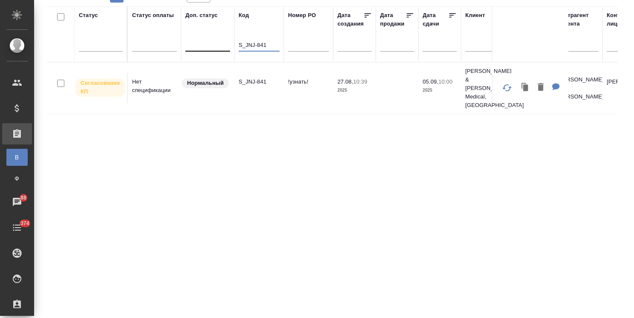
drag, startPoint x: 271, startPoint y: 46, endPoint x: 195, endPoint y: 45, distance: 76.3
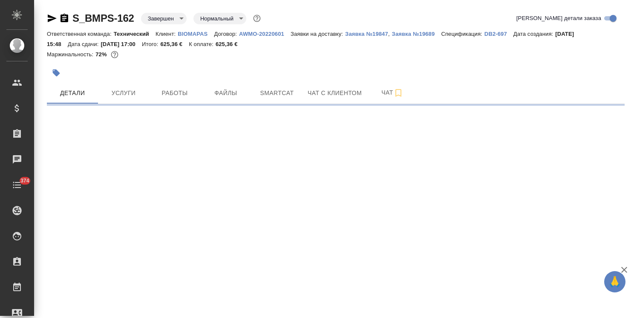
select select "RU"
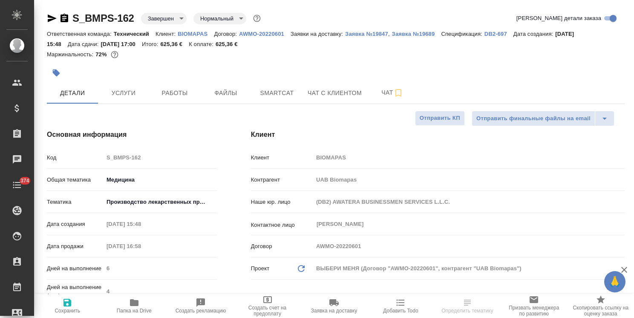
type textarea "x"
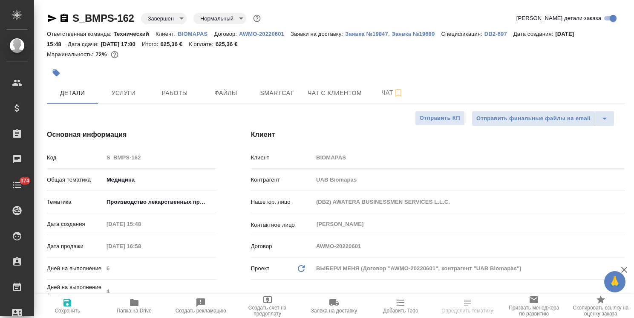
type textarea "x"
click at [338, 303] on icon "button" at bounding box center [334, 302] width 10 height 10
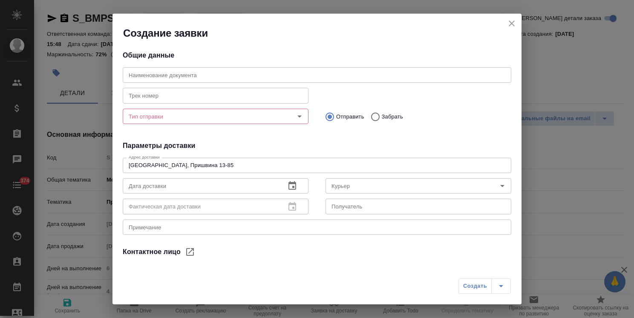
type input "[PERSON_NAME]"
click at [519, 24] on div "Создание заявки" at bounding box center [317, 27] width 409 height 26
click at [513, 25] on icon "close" at bounding box center [512, 23] width 6 height 6
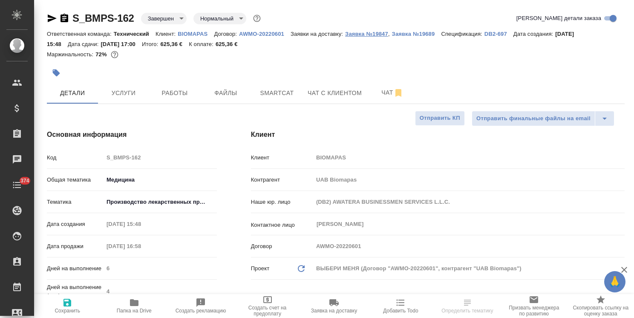
click at [369, 35] on p "Заявка №19847" at bounding box center [366, 34] width 43 height 6
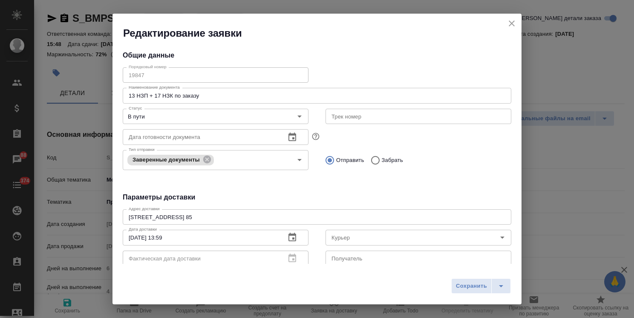
type input "[PERSON_NAME]"
type input "[PHONE_NUMBER]"
type input "[PERSON_NAME]"
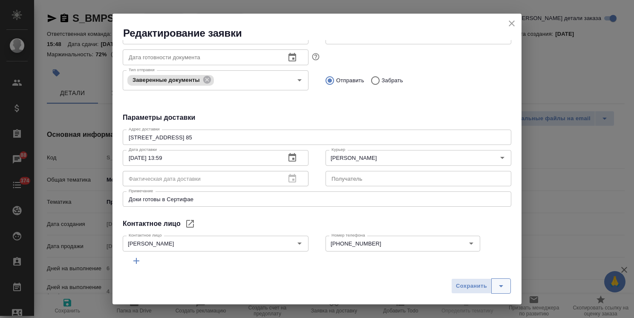
scroll to position [85, 0]
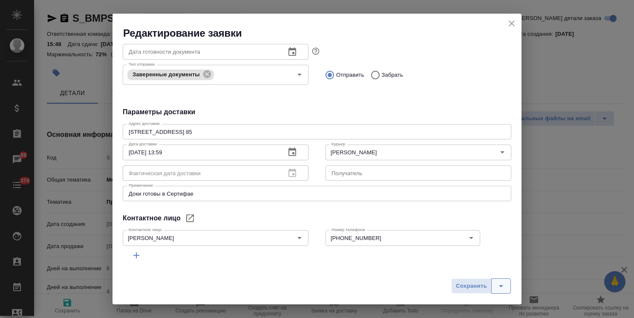
click at [495, 288] on button "split button" at bounding box center [501, 285] width 20 height 15
click at [460, 268] on li "Сохранить и скачать" at bounding box center [483, 269] width 68 height 14
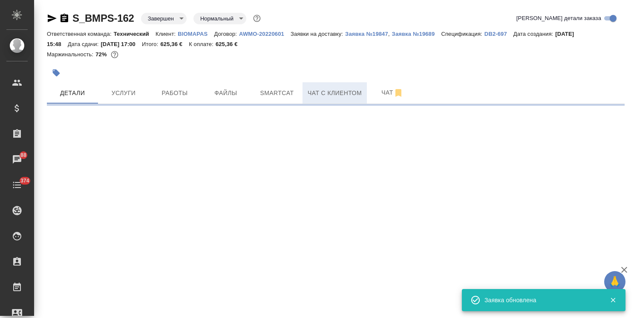
select select "RU"
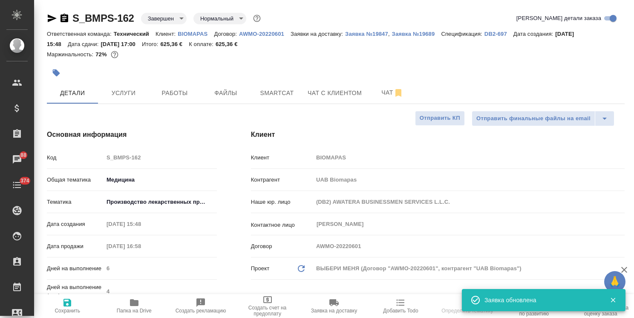
type textarea "x"
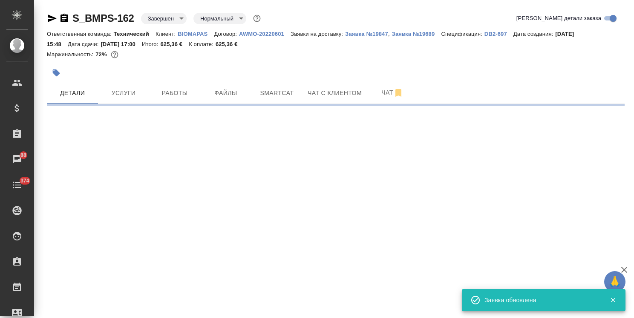
select select "RU"
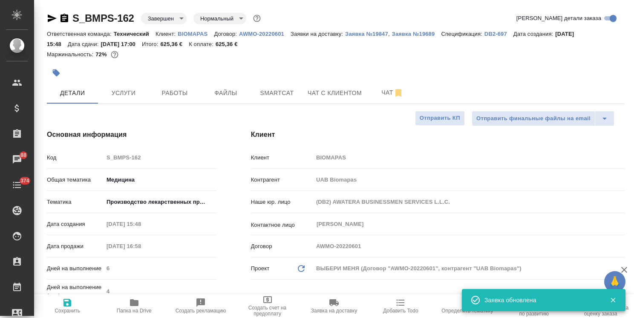
type textarea "x"
click at [347, 55] on div "Маржинальность: 72%" at bounding box center [336, 54] width 578 height 11
type textarea "x"
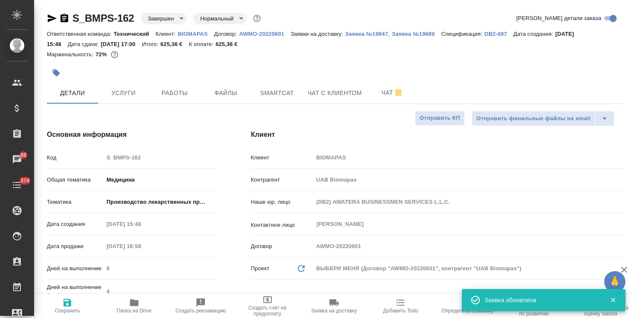
type textarea "x"
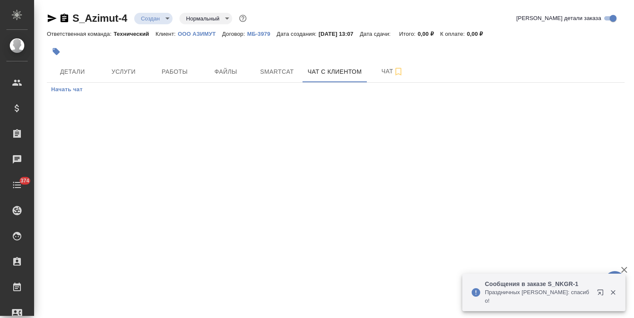
click at [389, 70] on span "Чат" at bounding box center [392, 71] width 41 height 11
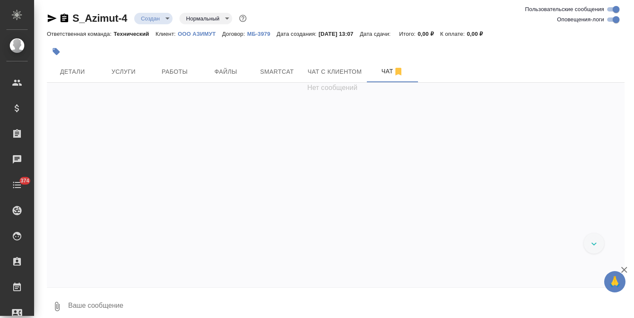
click at [626, 268] on icon "button" at bounding box center [624, 270] width 10 height 10
click at [128, 306] on textarea at bounding box center [345, 306] width 557 height 29
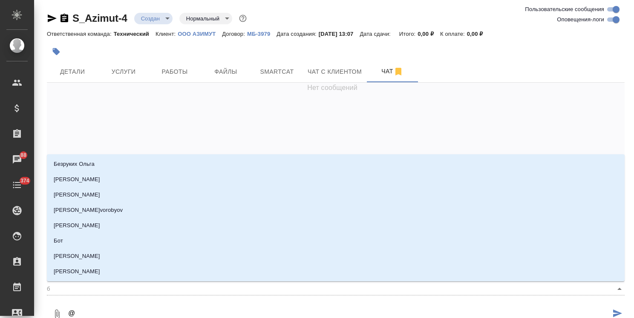
type textarea "@б"
type input "б"
type textarea "@бе"
type input "бе"
type textarea "@бел"
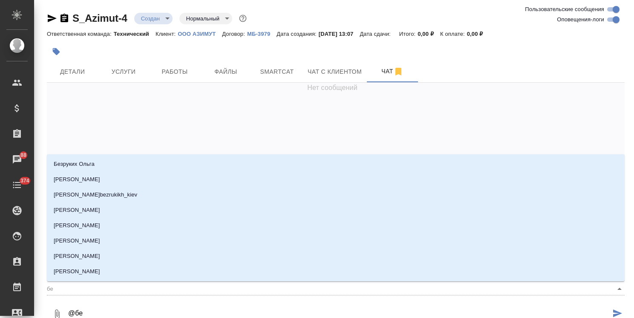
type input "бел"
type textarea "@беля"
type input "беля"
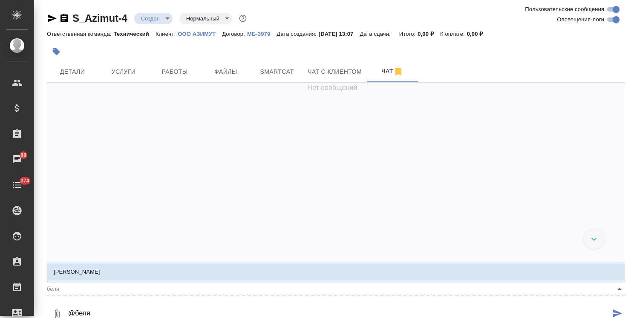
click at [121, 269] on li "Белякова Юлия" at bounding box center [336, 271] width 578 height 15
click at [104, 273] on li "Белякова Юлия" at bounding box center [336, 271] width 578 height 15
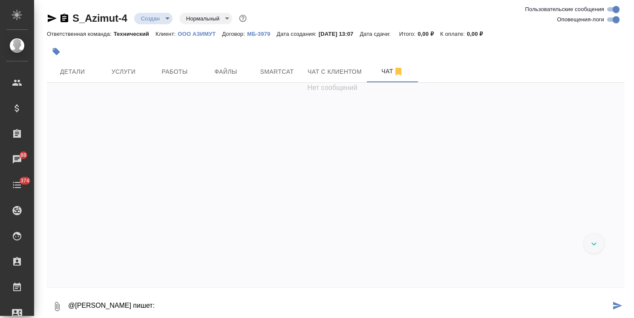
type textarea "@Белякова Юлия Паша пишет:"
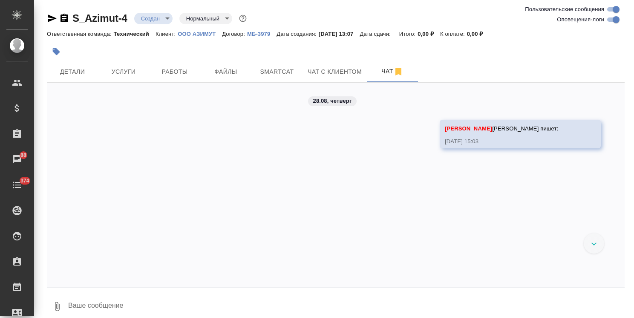
paste textarea "Оля, клиент не знает, дубляж ли это. Спрашивает, можем ли это выяснить. -- Seit…"
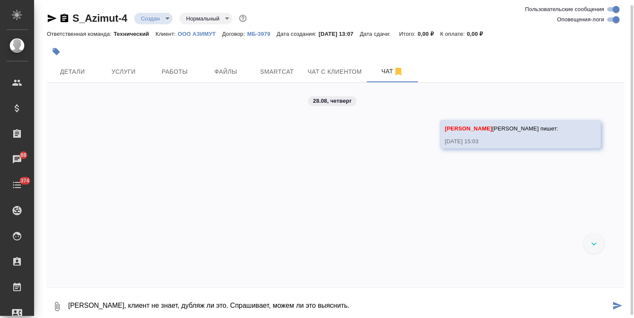
scroll to position [3, 0]
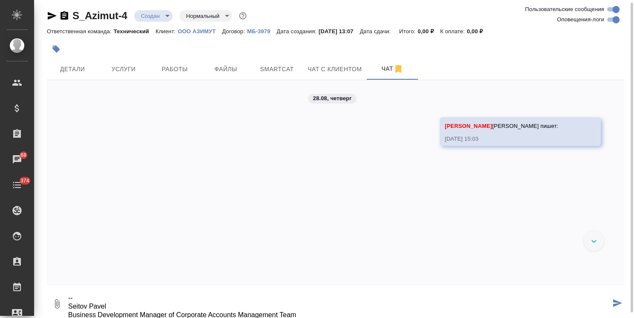
type textarea "Оля, клиент не знает, дубляж ли это. Спрашивает, можем ли это выяснить. -- Seit…"
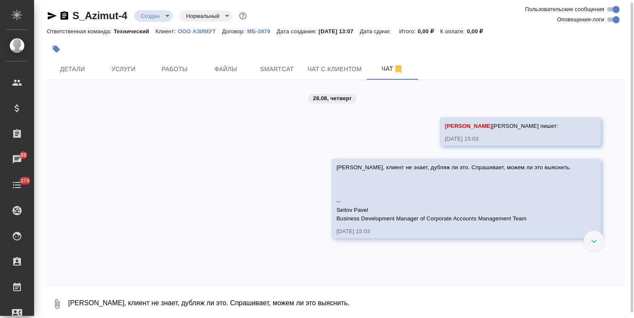
click at [109, 303] on textarea "Оля, клиент не знает, дубляж ли это. Спрашивает, можем ли это выяснить. -- Seit…" at bounding box center [345, 303] width 557 height 29
type textarea "там английский и китайский, свиду да, но пусть кто-то из штата взглянет"
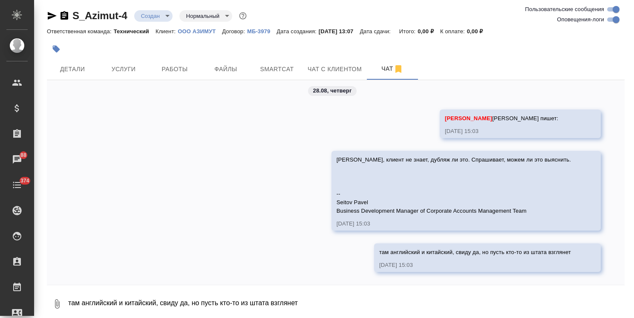
click at [52, 12] on icon "button" at bounding box center [52, 16] width 10 height 10
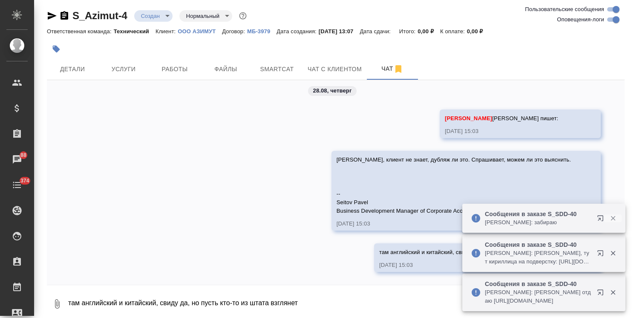
click at [619, 220] on button "button" at bounding box center [612, 218] width 17 height 8
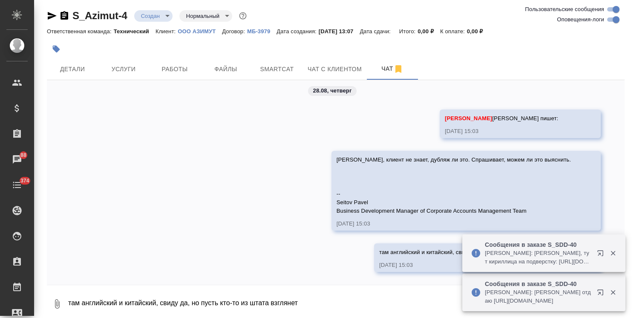
click at [614, 255] on icon "button" at bounding box center [613, 253] width 5 height 5
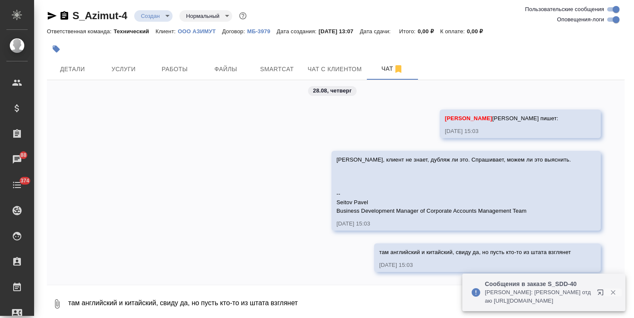
drag, startPoint x: 615, startPoint y: 295, endPoint x: 577, endPoint y: 284, distance: 39.9
click at [614, 295] on icon "button" at bounding box center [613, 292] width 8 height 8
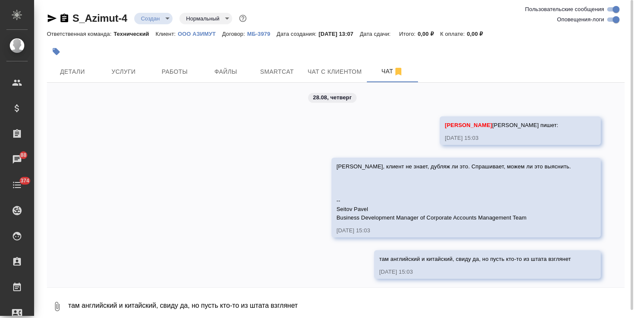
scroll to position [0, 0]
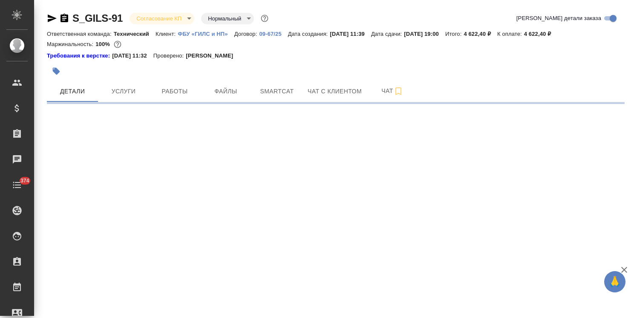
select select "RU"
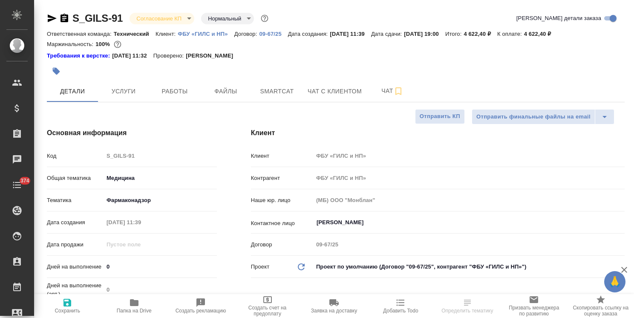
type textarea "x"
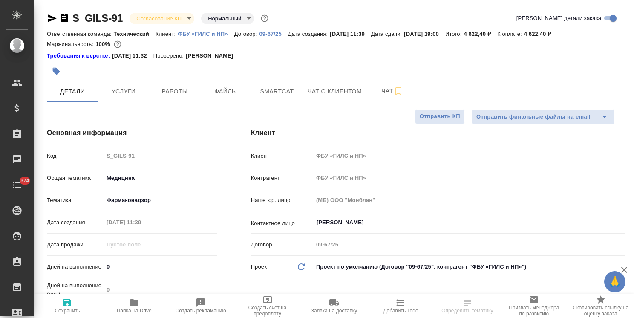
type textarea "x"
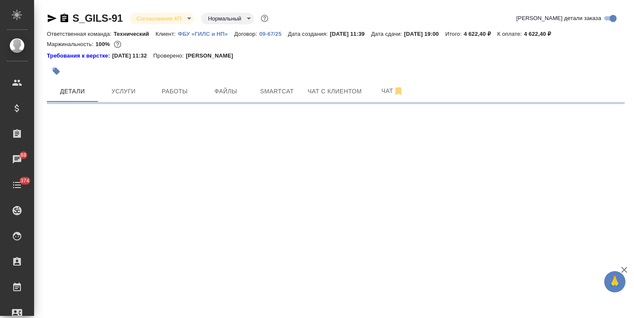
select select "RU"
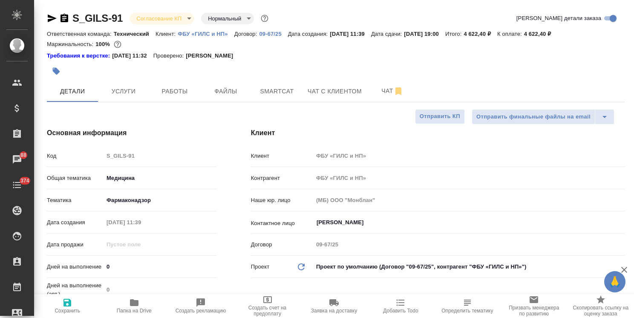
type textarea "x"
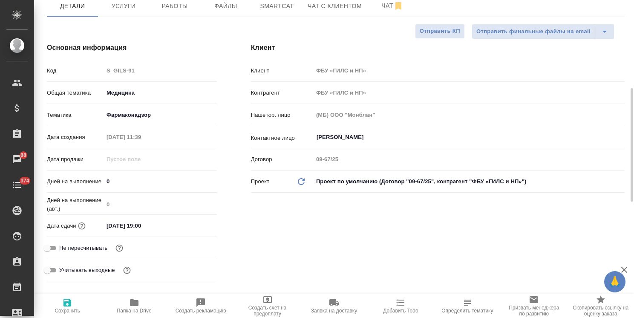
scroll to position [170, 0]
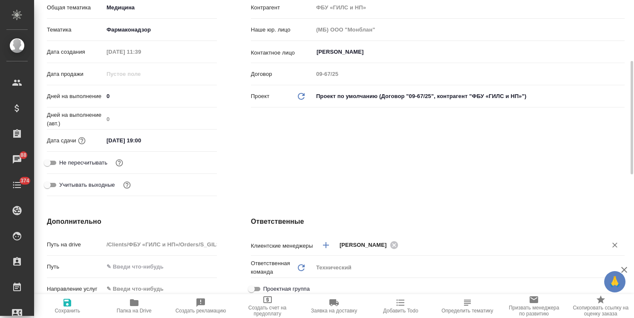
click at [411, 242] on input "text" at bounding box center [497, 244] width 193 height 10
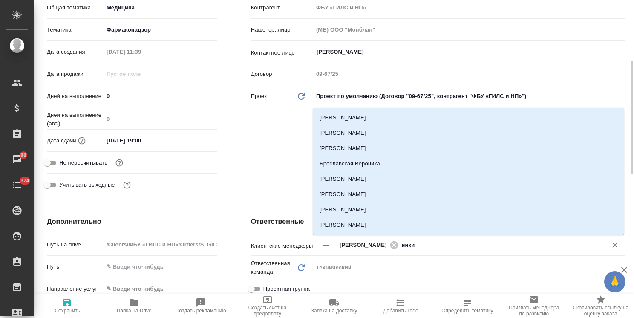
type input "никиф"
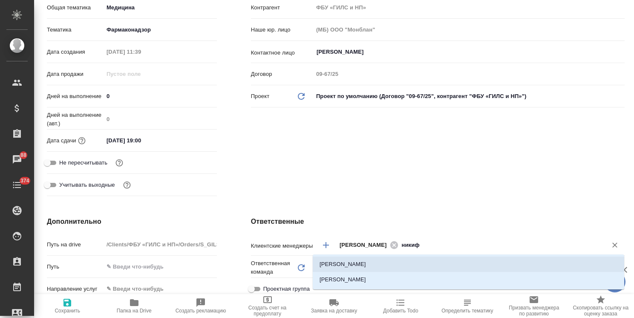
click at [373, 260] on li "[PERSON_NAME]" at bounding box center [469, 264] width 312 height 15
type textarea "x"
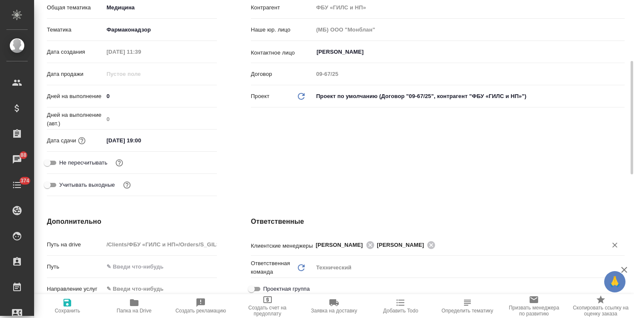
click at [69, 306] on icon "button" at bounding box center [67, 303] width 8 height 8
type textarea "x"
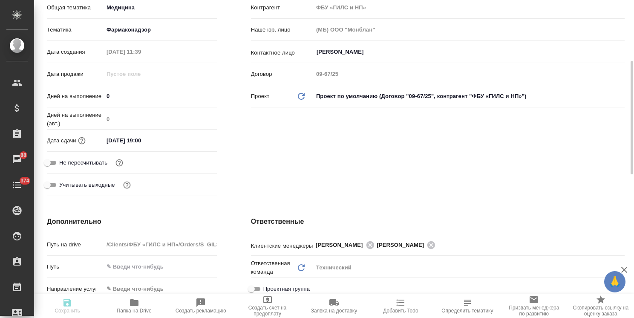
type textarea "x"
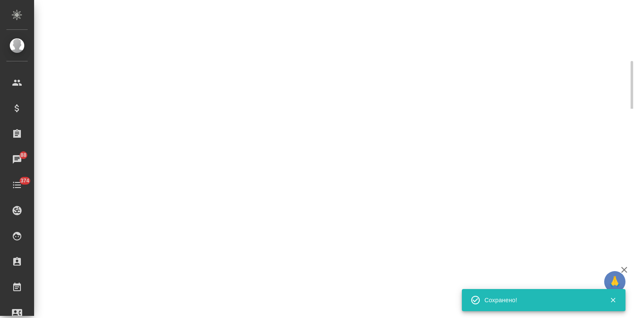
select select "RU"
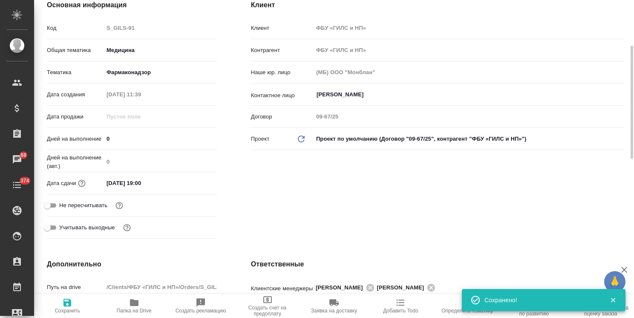
scroll to position [128, 0]
type textarea "x"
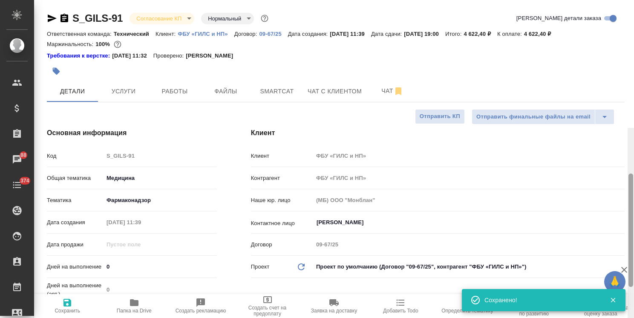
drag, startPoint x: 630, startPoint y: 110, endPoint x: 620, endPoint y: 21, distance: 89.3
click at [622, 23] on div "S_GILS-91 Согласование КП kpNegotiation Нормальный normal Кратко детали заказа …" at bounding box center [334, 159] width 600 height 318
click at [177, 18] on body "🙏 .cls-1 fill:#fff; AWATERA [PERSON_NAME] Спецификации Заказы 88 Чаты 374 Todo …" at bounding box center [317, 159] width 634 height 318
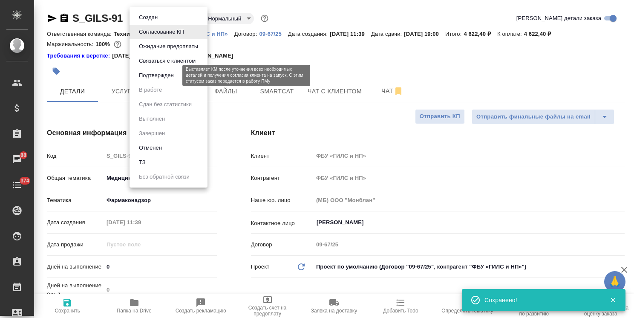
click at [170, 77] on button "Подтвержден" at bounding box center [156, 75] width 40 height 9
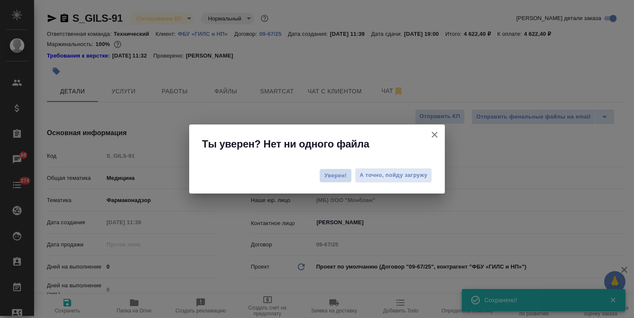
click at [333, 179] on span "Уверен!" at bounding box center [335, 175] width 23 height 9
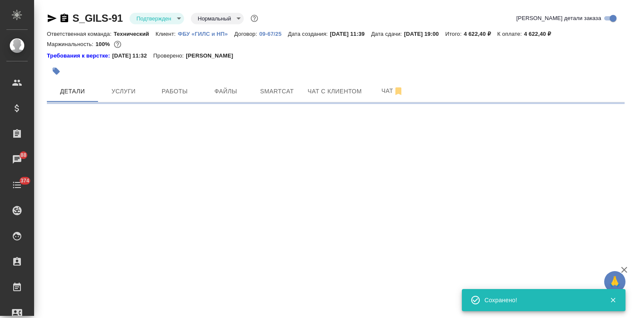
select select "RU"
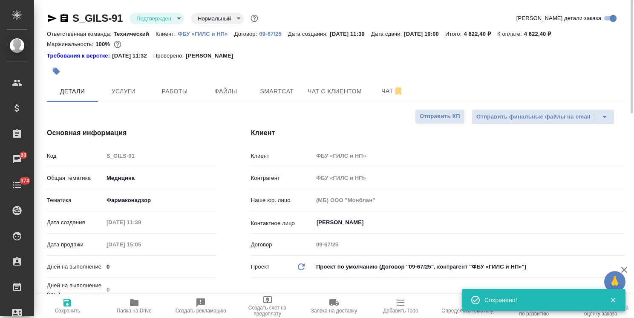
type textarea "x"
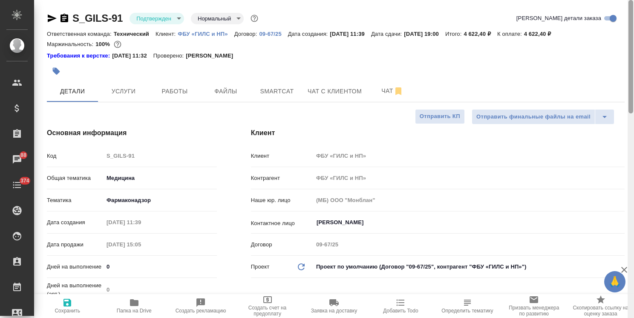
drag, startPoint x: 629, startPoint y: 187, endPoint x: 612, endPoint y: 49, distance: 139.1
click at [619, 52] on div "S_GILS-91 Подтвержден confirmed Нормальный normal Кратко детали заказа Ответств…" at bounding box center [334, 159] width 600 height 318
click at [65, 16] on icon "button" at bounding box center [65, 18] width 8 height 9
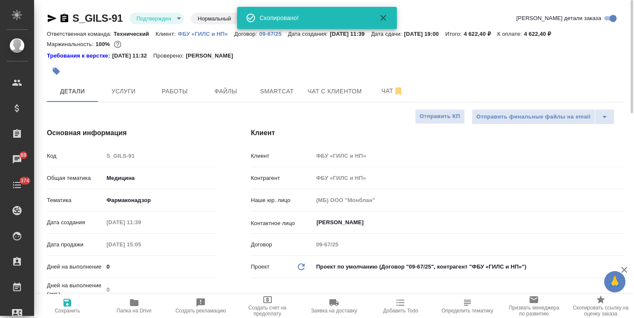
type textarea "x"
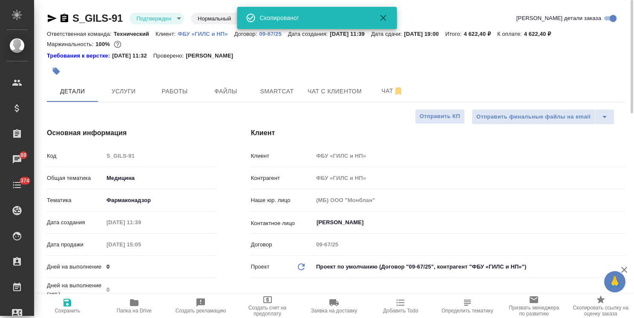
type textarea "x"
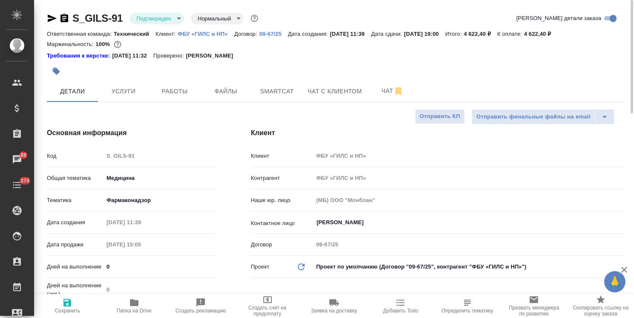
type textarea "x"
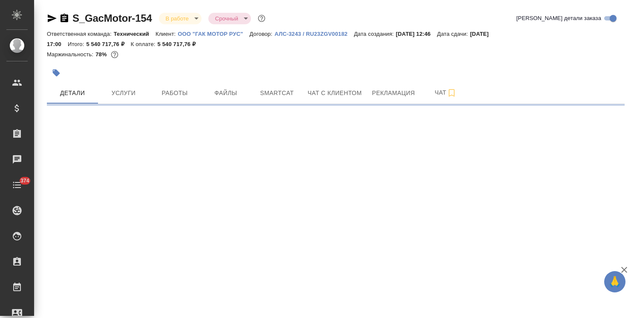
select select "RU"
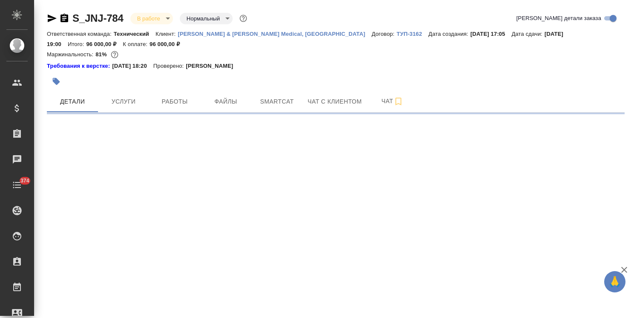
select select "RU"
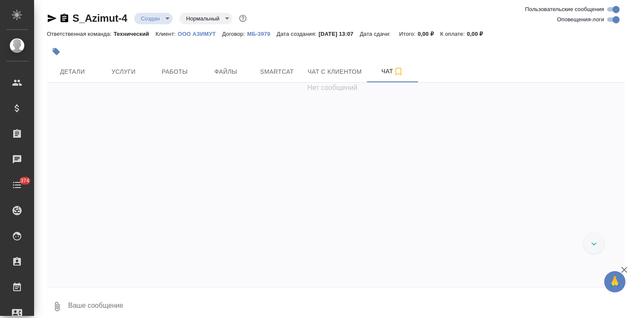
scroll to position [8, 0]
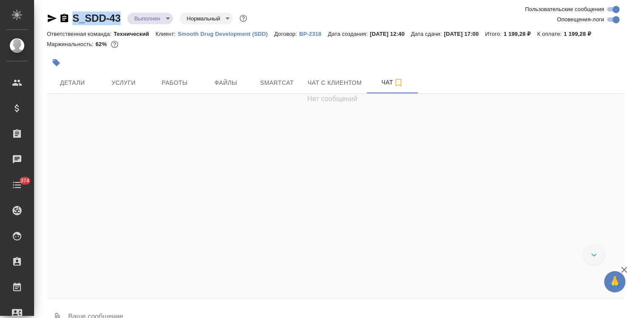
drag, startPoint x: 122, startPoint y: 9, endPoint x: 62, endPoint y: 15, distance: 60.3
click at [62, 15] on div "S_SDD-43 Выполнен completed Нормальный normal Ответственная команда: Технически…" at bounding box center [335, 168] width 587 height 337
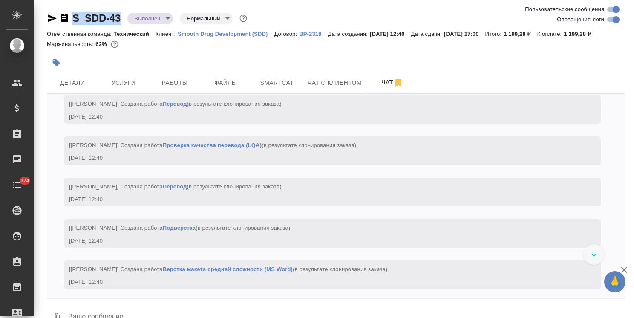
copy link "S_SDD-43"
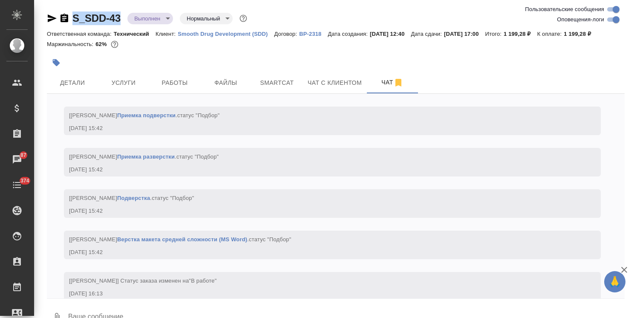
scroll to position [2881, 0]
